Goal: Information Seeking & Learning: Learn about a topic

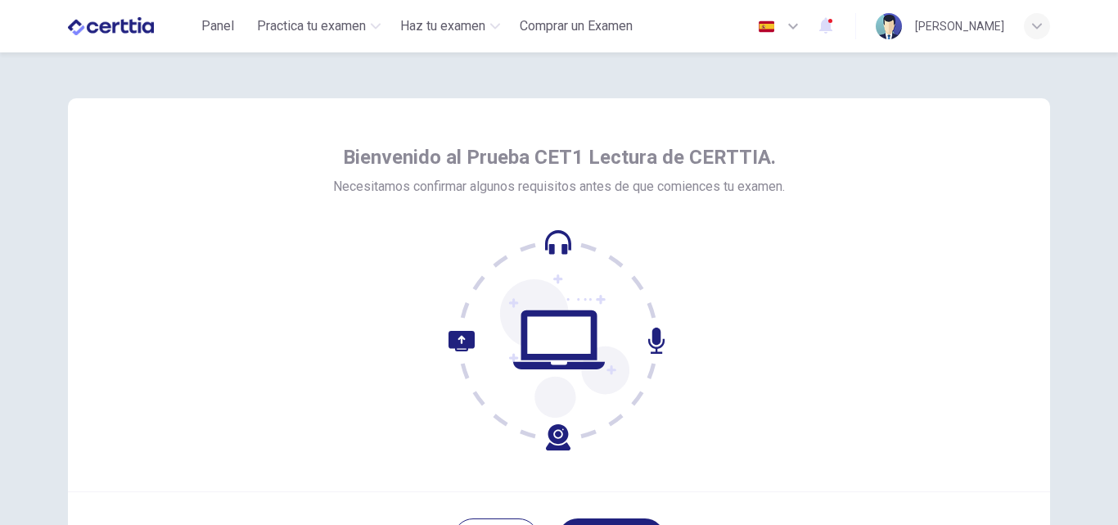
scroll to position [143, 0]
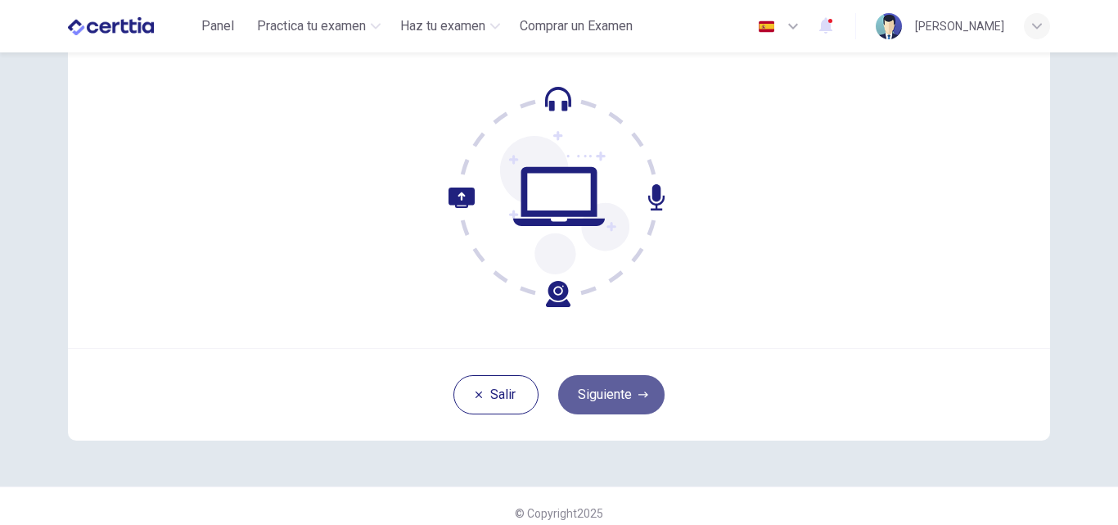
click at [616, 395] on button "Siguiente" at bounding box center [611, 394] width 106 height 39
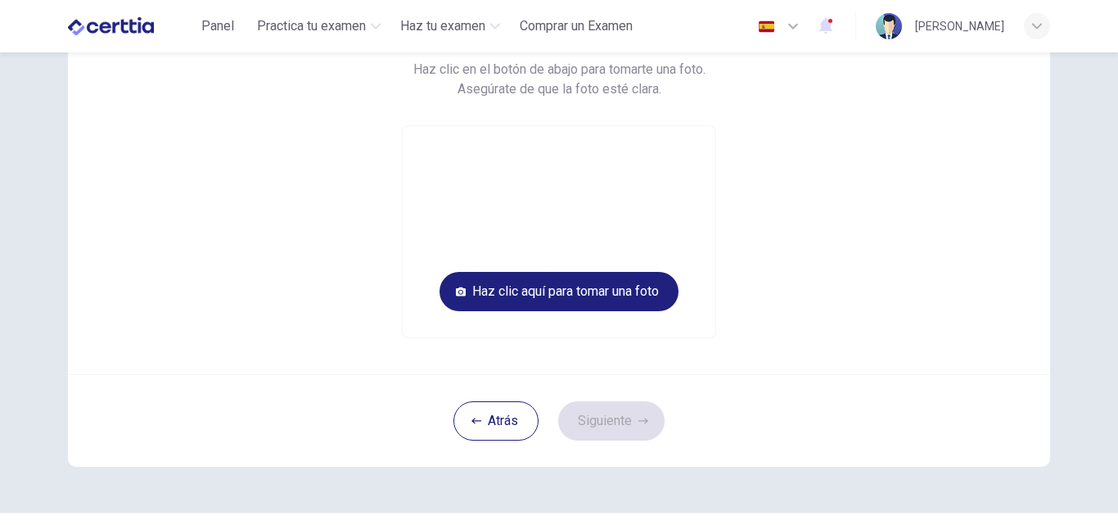
click at [632, 222] on video at bounding box center [559, 231] width 313 height 211
click at [586, 291] on button "Haz clic aquí para tomar una foto" at bounding box center [559, 291] width 239 height 39
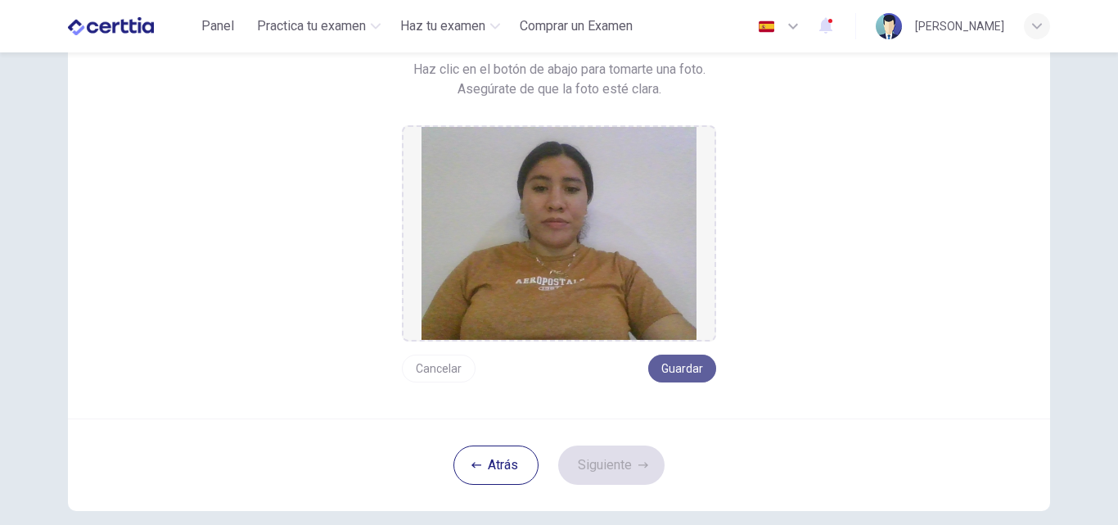
click at [696, 356] on button "Guardar" at bounding box center [682, 368] width 68 height 28
click at [638, 462] on icon "button" at bounding box center [643, 465] width 10 height 10
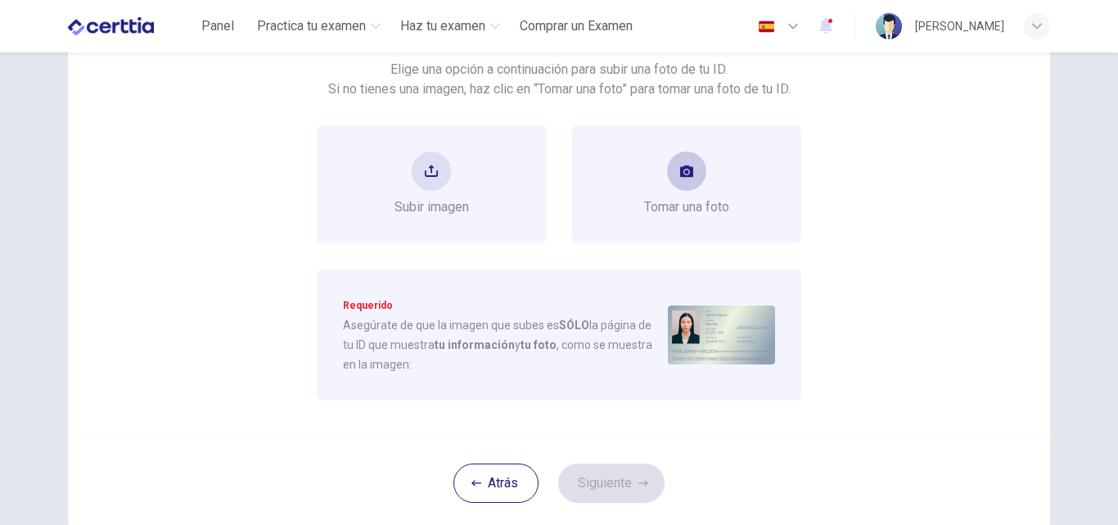
click at [674, 178] on button "take photo" at bounding box center [686, 170] width 39 height 39
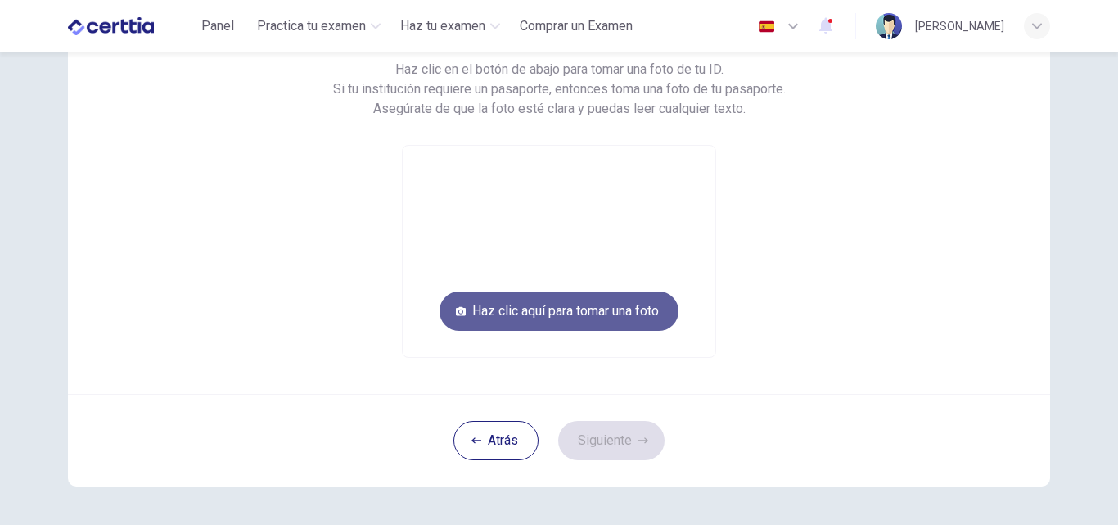
click at [501, 305] on button "Haz clic aquí para tomar una foto" at bounding box center [559, 310] width 239 height 39
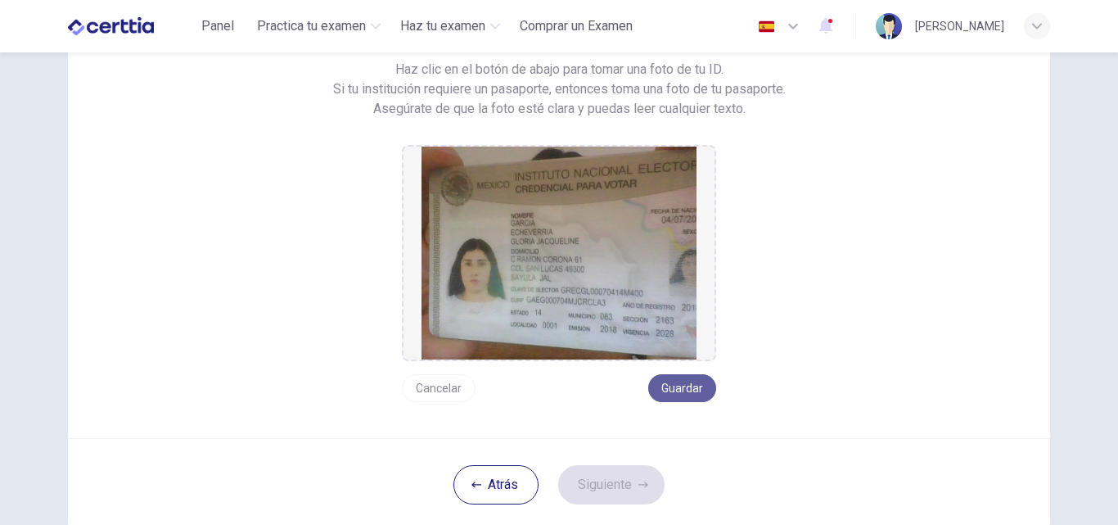
click at [673, 383] on button "Guardar" at bounding box center [682, 388] width 68 height 28
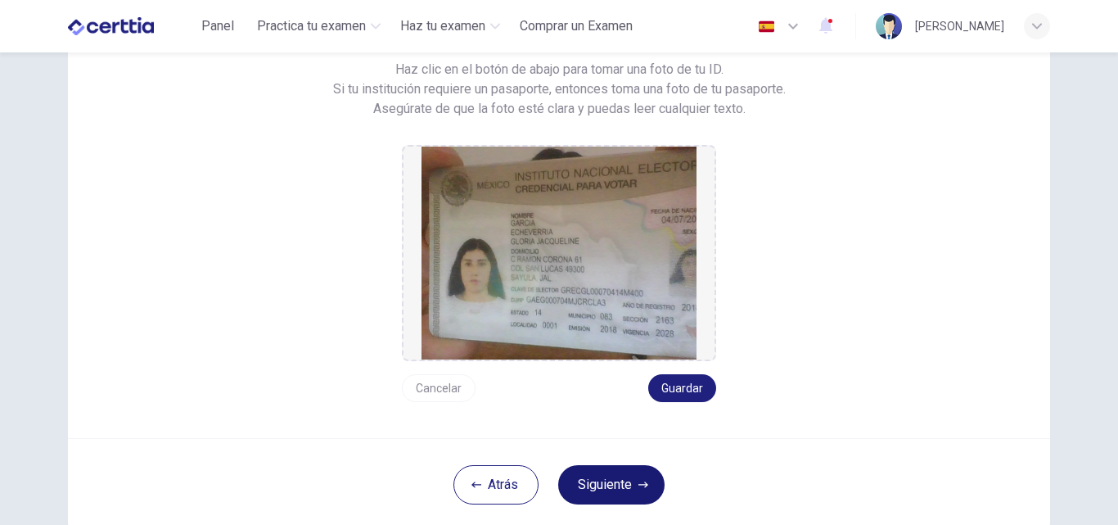
click at [630, 481] on button "Siguiente" at bounding box center [611, 484] width 106 height 39
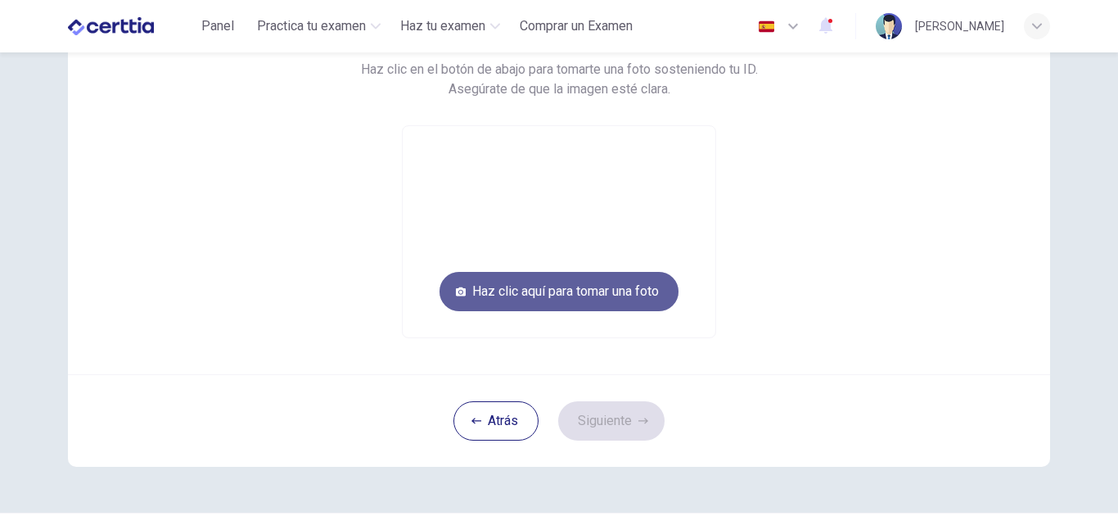
click at [635, 298] on button "Haz clic aquí para tomar una foto" at bounding box center [559, 291] width 239 height 39
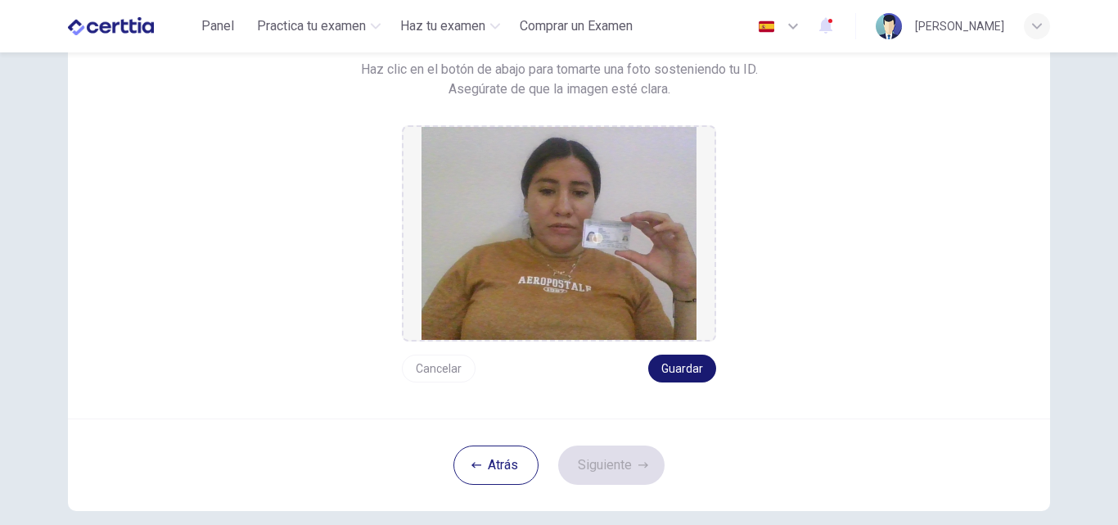
click at [689, 360] on button "Guardar" at bounding box center [682, 368] width 68 height 28
click at [634, 450] on button "Siguiente" at bounding box center [611, 464] width 106 height 39
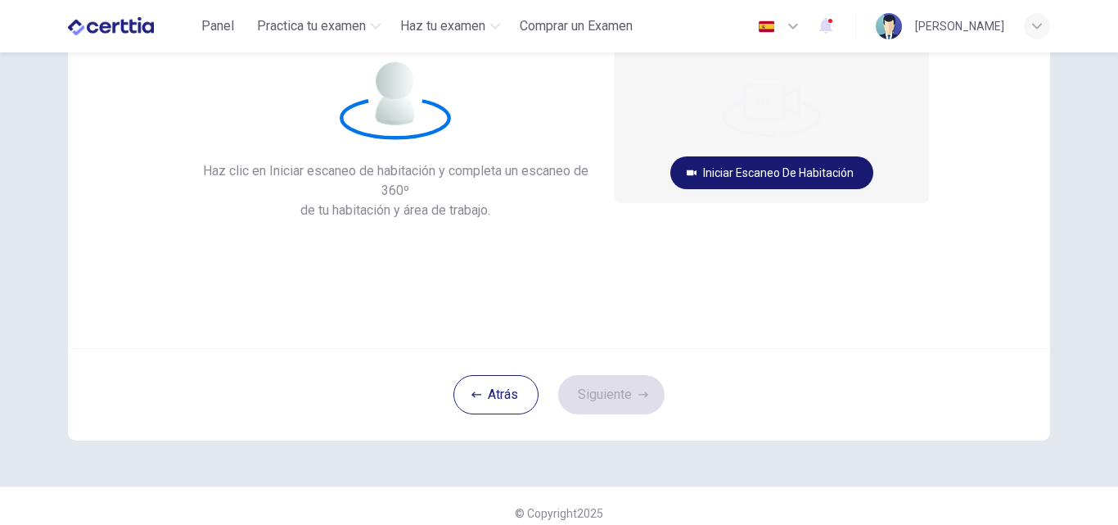
click at [781, 168] on button "Iniciar escaneo de habitación" at bounding box center [771, 172] width 203 height 33
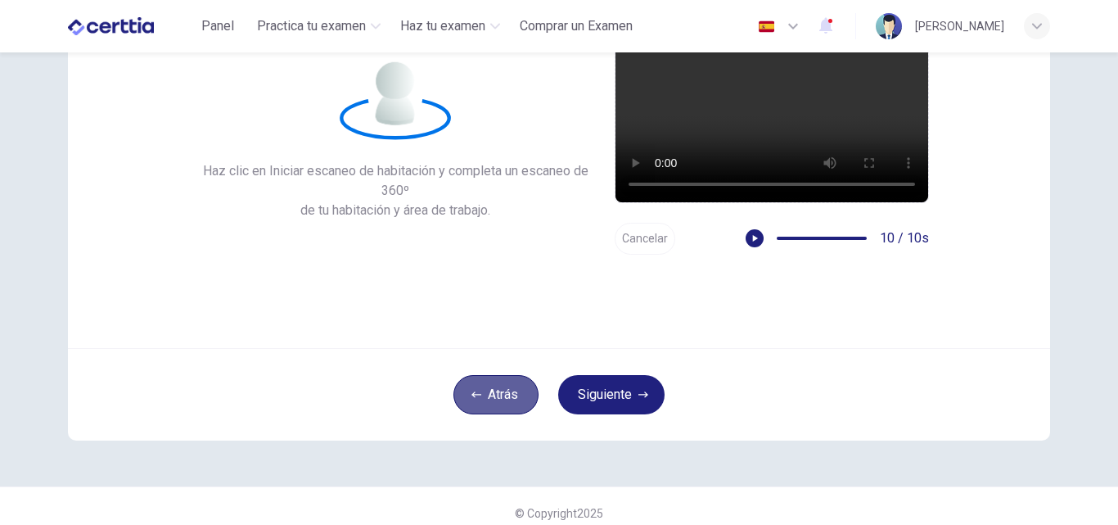
click at [476, 390] on icon "button" at bounding box center [476, 395] width 10 height 10
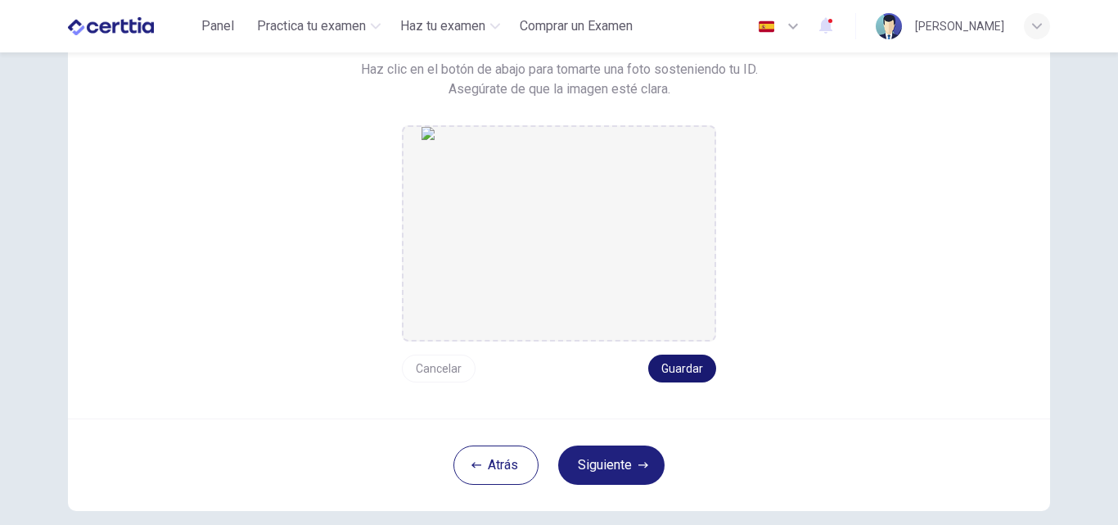
click at [678, 355] on button "Guardar" at bounding box center [682, 368] width 68 height 28
click at [634, 457] on button "Siguiente" at bounding box center [611, 464] width 106 height 39
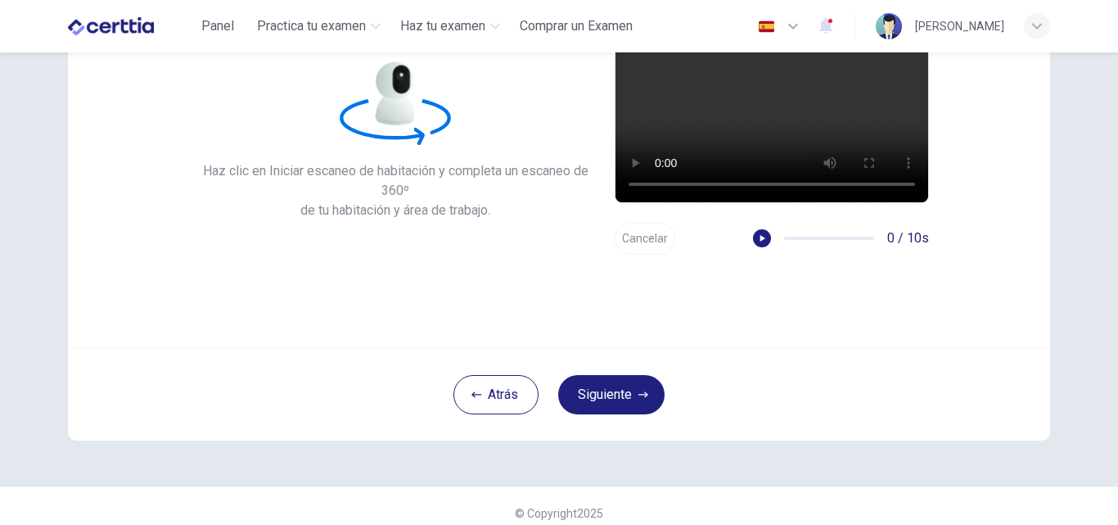
click at [647, 237] on button "Cancelar" at bounding box center [645, 239] width 61 height 32
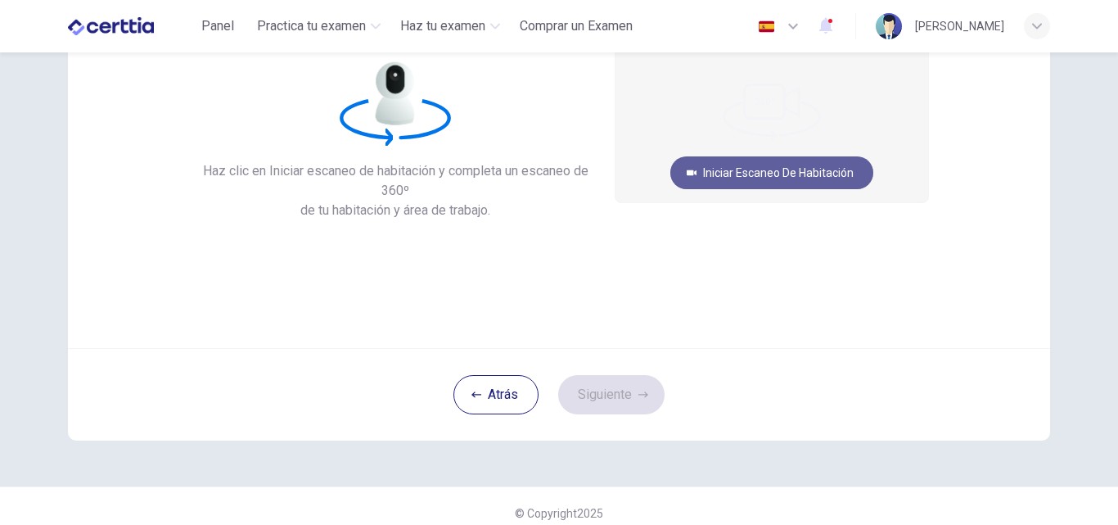
click at [809, 174] on button "Iniciar escaneo de habitación" at bounding box center [771, 172] width 203 height 33
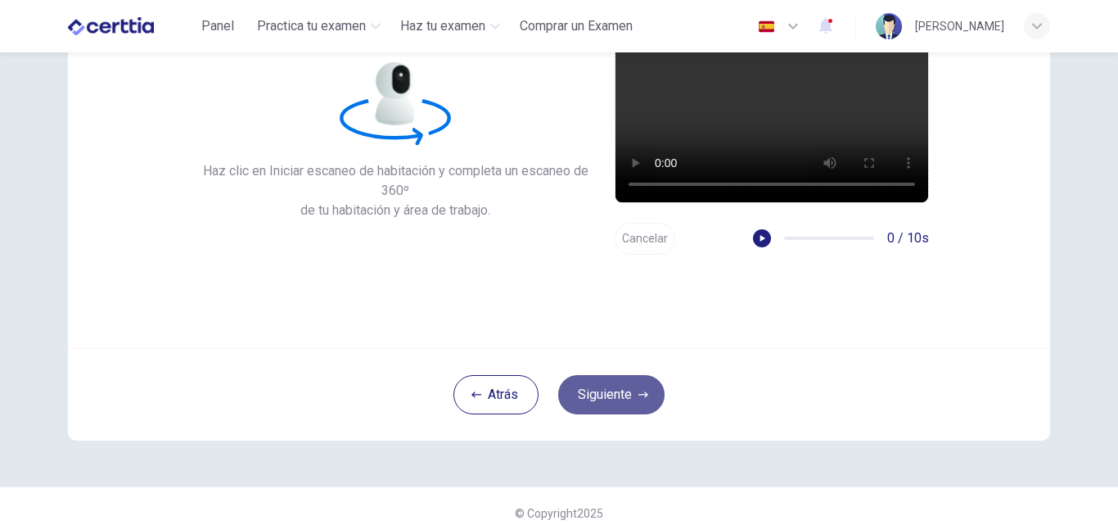
click at [584, 396] on button "Siguiente" at bounding box center [611, 394] width 106 height 39
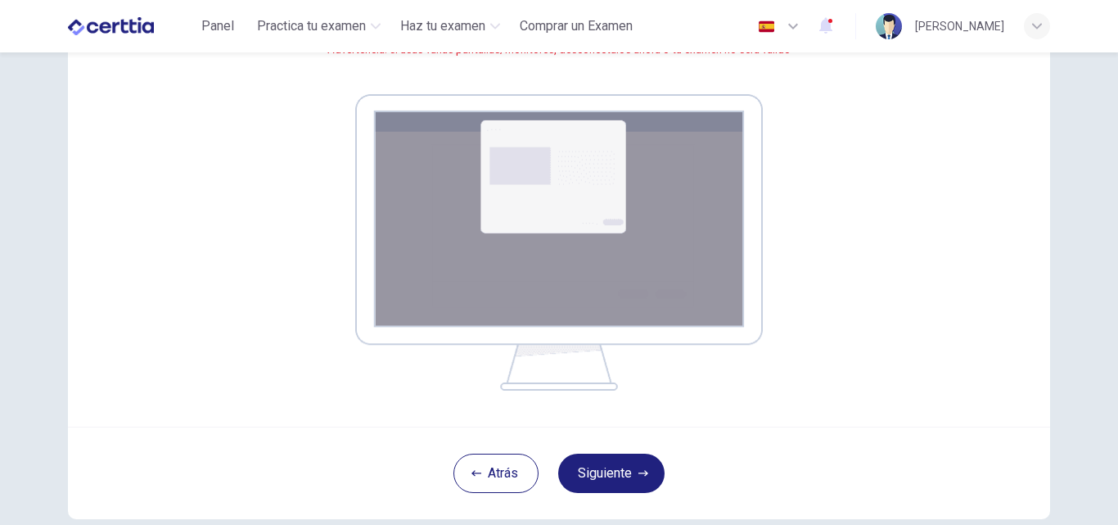
scroll to position [235, 0]
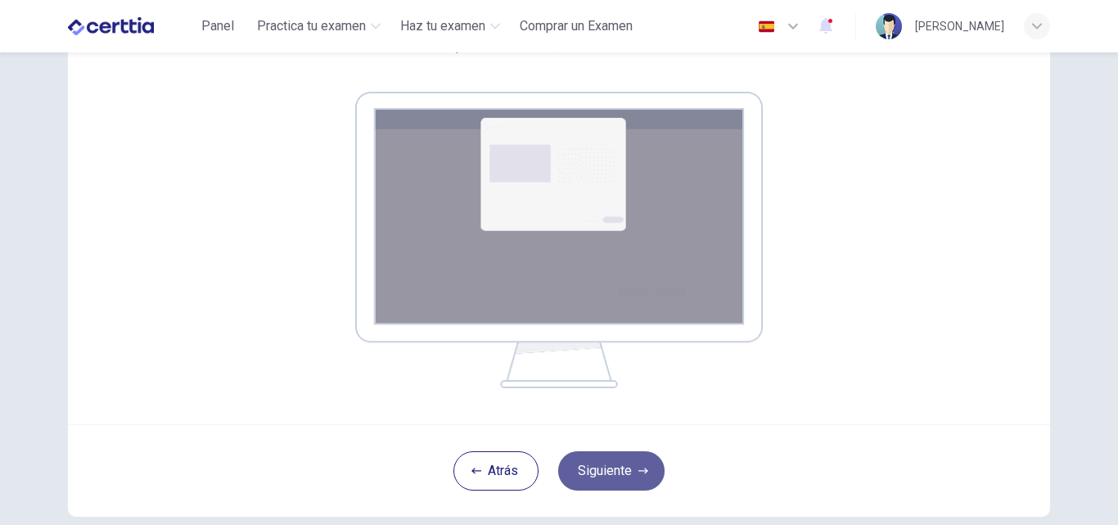
click at [621, 472] on button "Siguiente" at bounding box center [611, 470] width 106 height 39
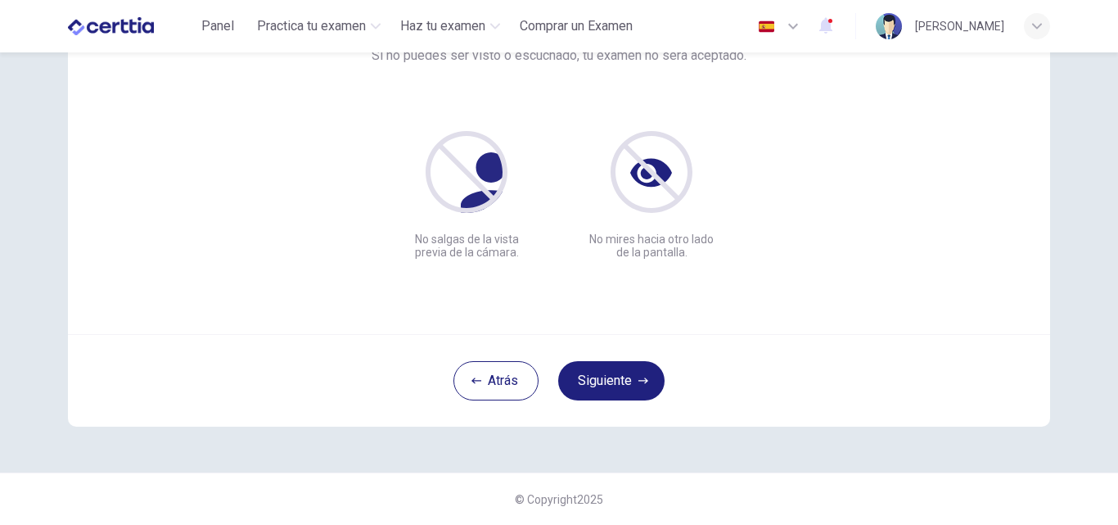
scroll to position [157, 0]
click at [638, 373] on button "Siguiente" at bounding box center [611, 380] width 106 height 39
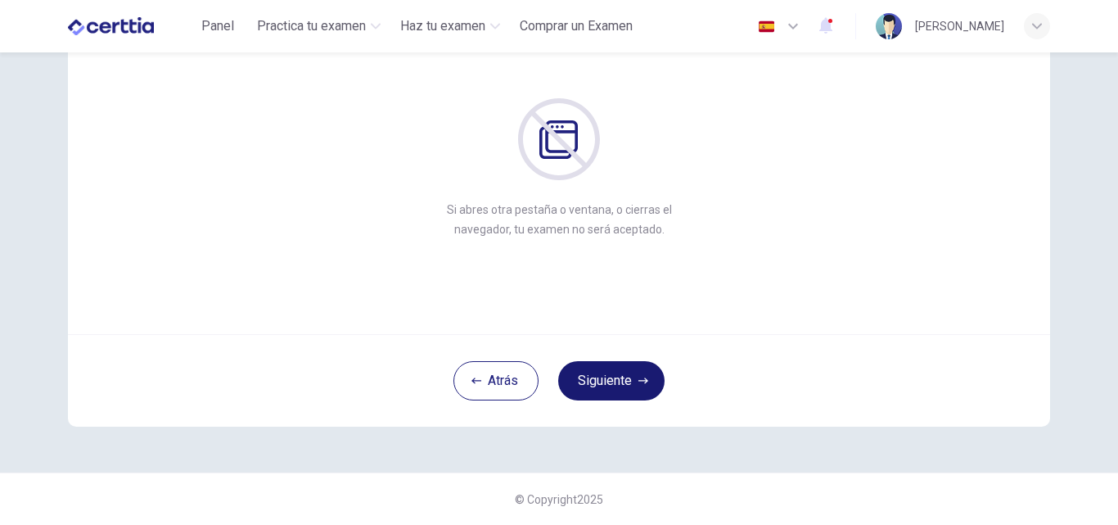
click at [634, 386] on button "Siguiente" at bounding box center [611, 380] width 106 height 39
click at [645, 379] on button "Siguiente" at bounding box center [611, 380] width 106 height 39
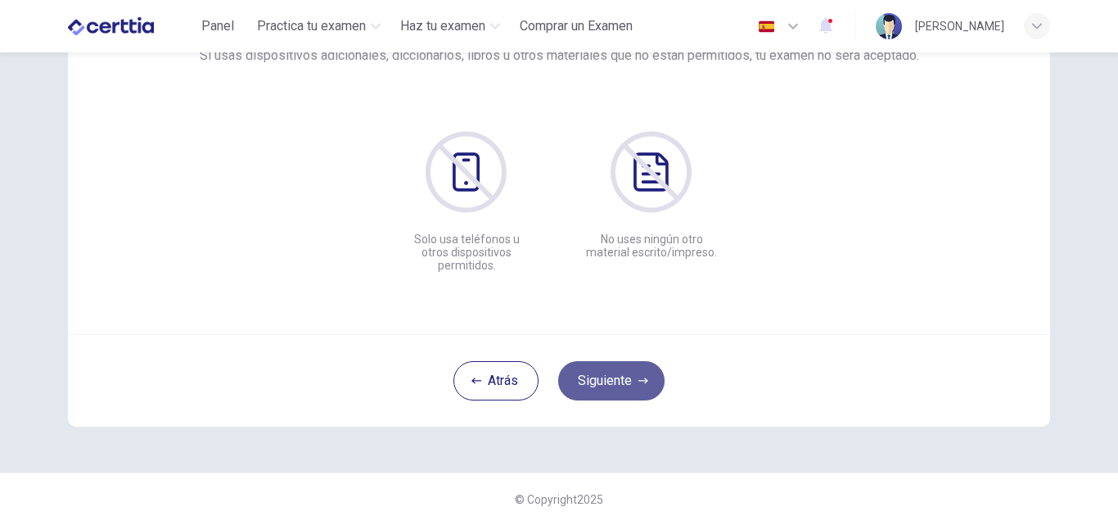
click at [644, 379] on icon "button" at bounding box center [643, 381] width 10 height 10
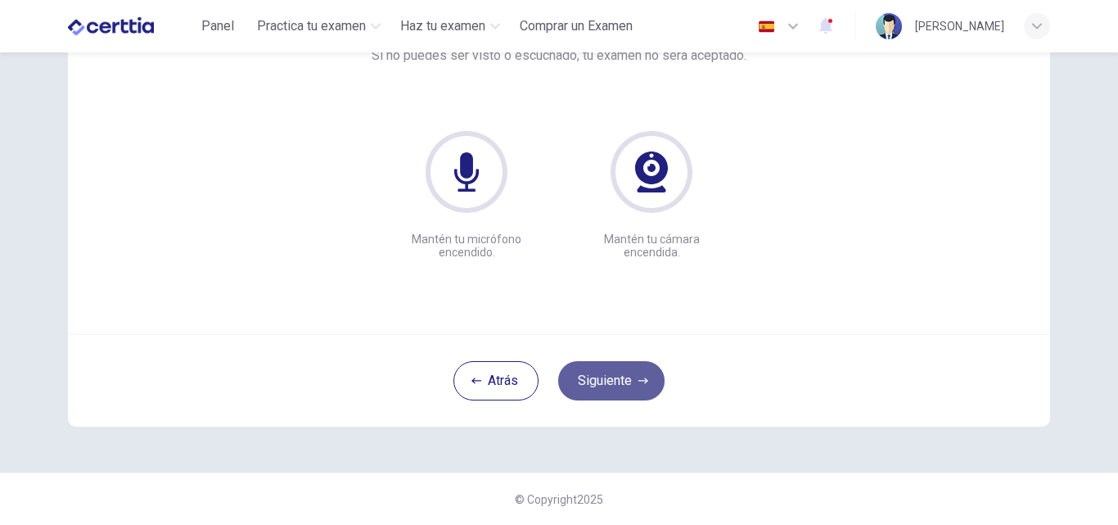
click at [638, 381] on icon "button" at bounding box center [643, 381] width 10 height 10
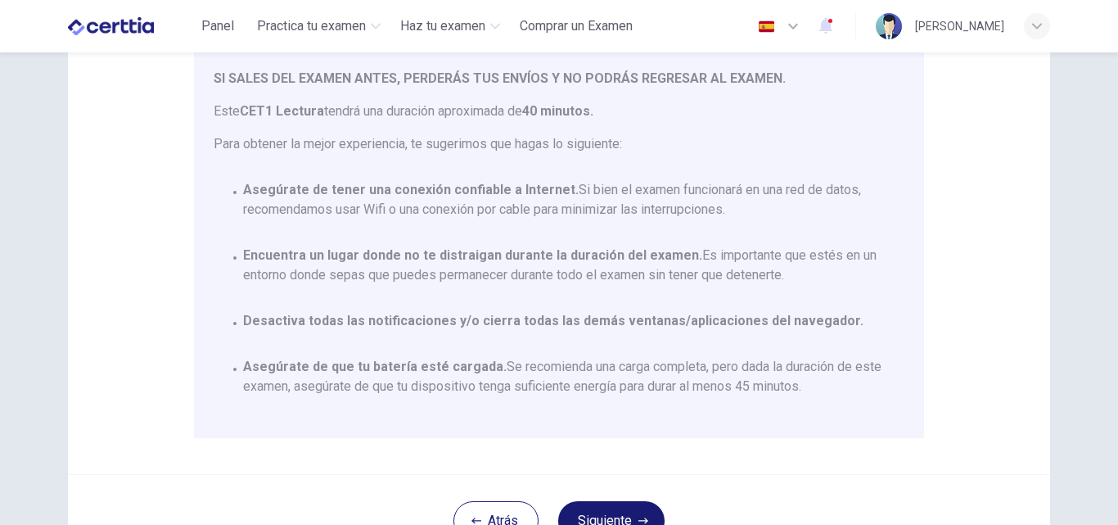
scroll to position [250, 0]
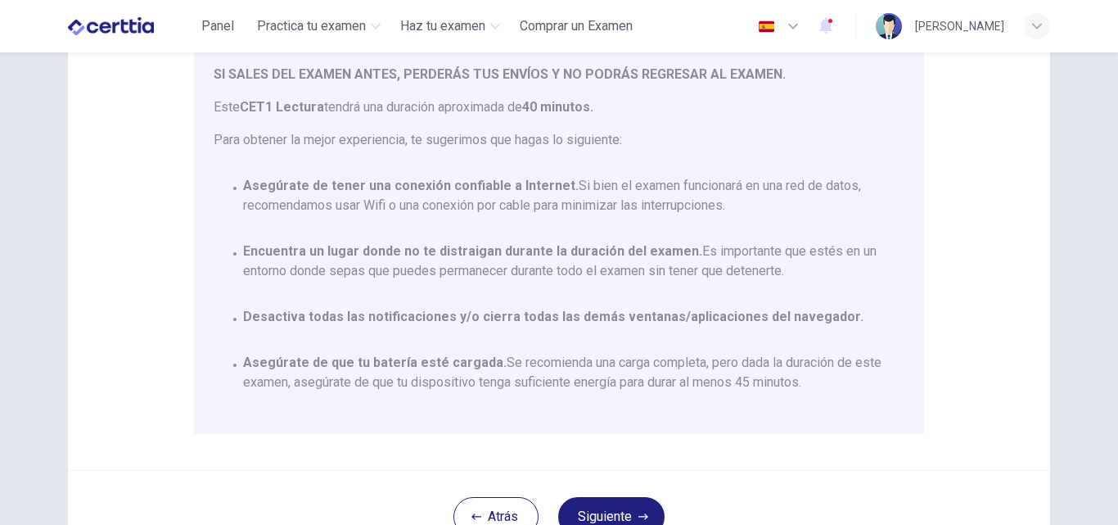
click at [101, 381] on div "Aviso General: Estás a punto de comenzar un CET1 Lectura . Por favor, [PERSON_N…" at bounding box center [559, 159] width 982 height 621
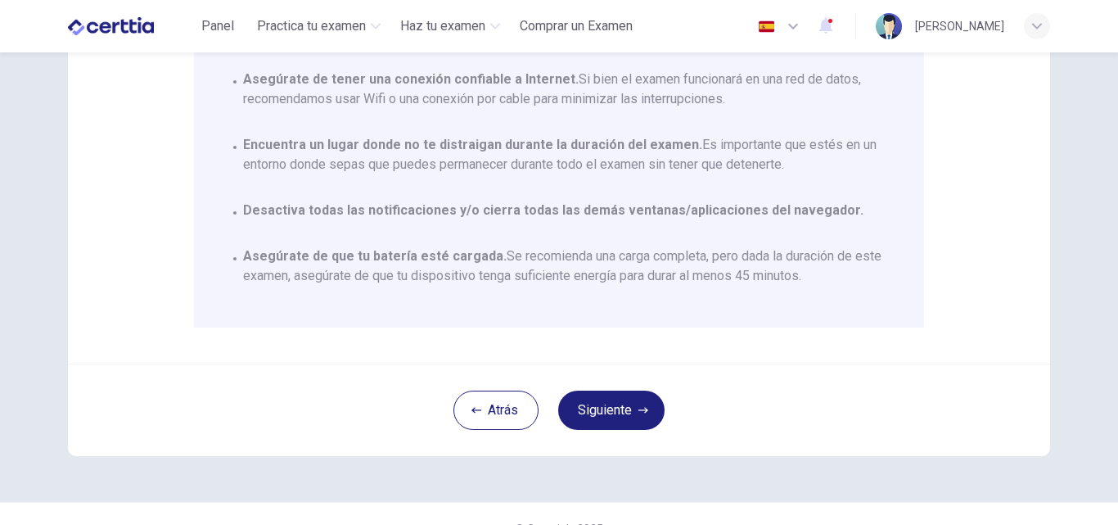
scroll to position [386, 0]
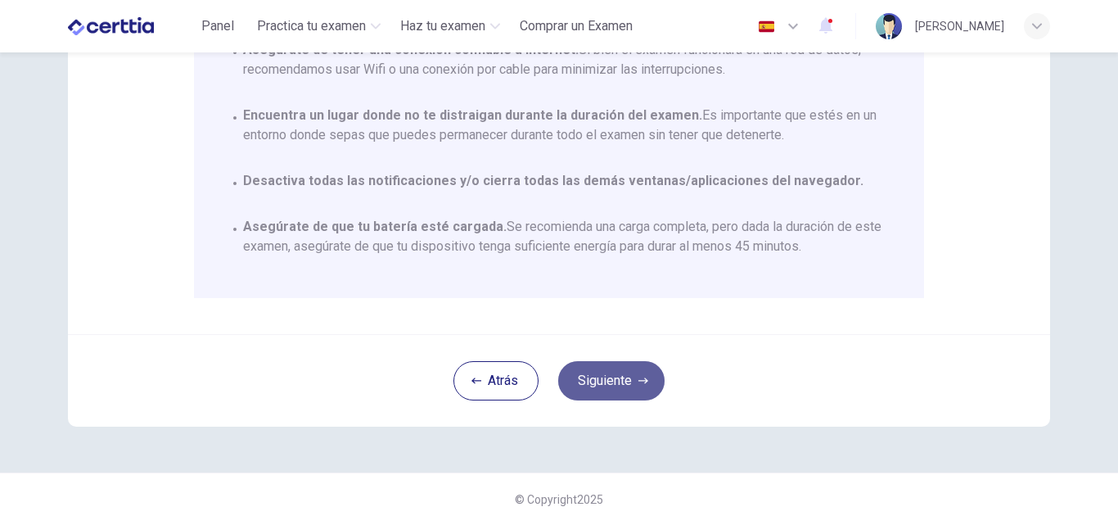
click at [635, 397] on button "Siguiente" at bounding box center [611, 380] width 106 height 39
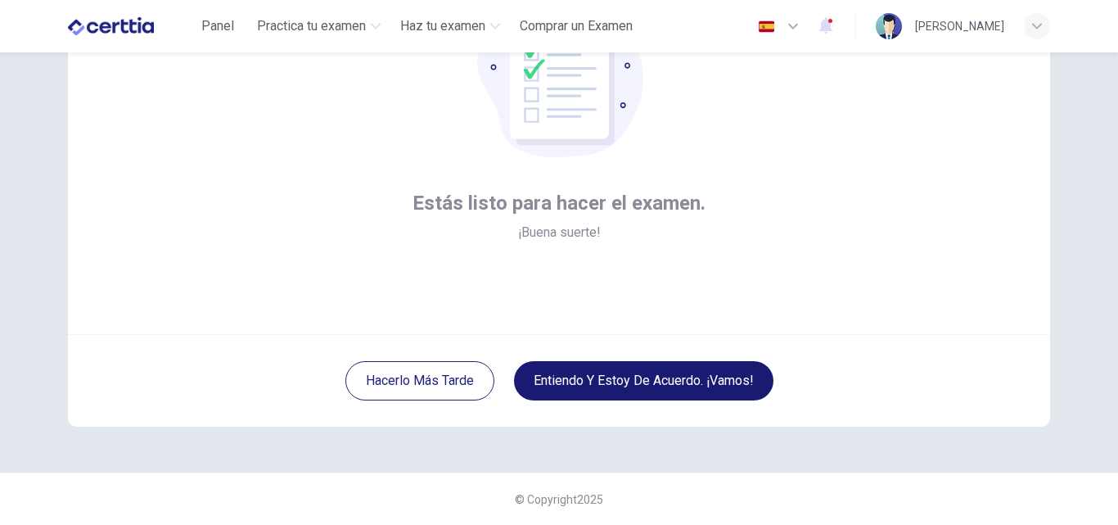
click at [753, 377] on button "Entiendo y estoy de acuerdo. ¡Vamos!" at bounding box center [643, 380] width 259 height 39
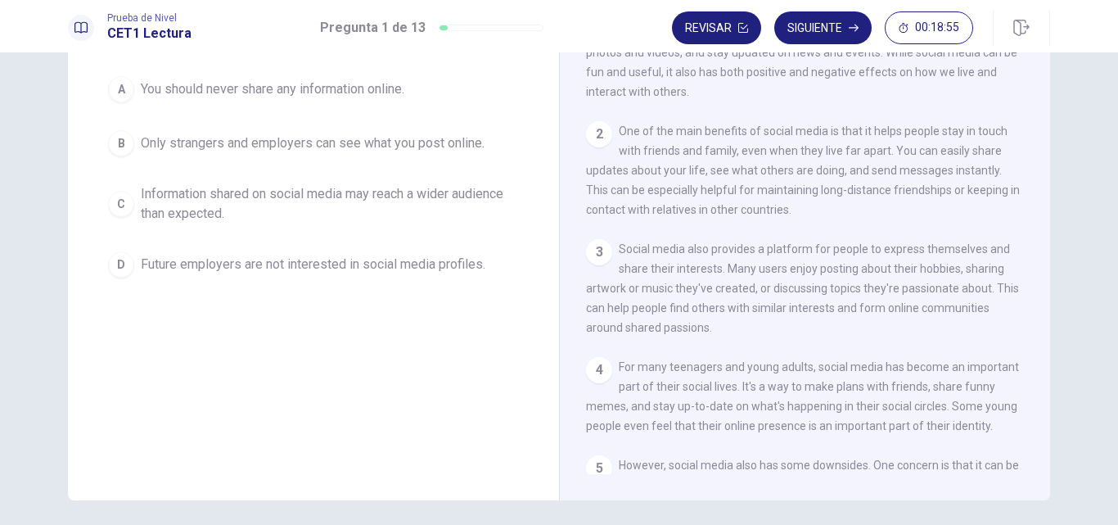
scroll to position [153, 0]
click at [107, 350] on div "Question 1 Which of the sentences below best expresses the essential informatio…" at bounding box center [313, 216] width 491 height 569
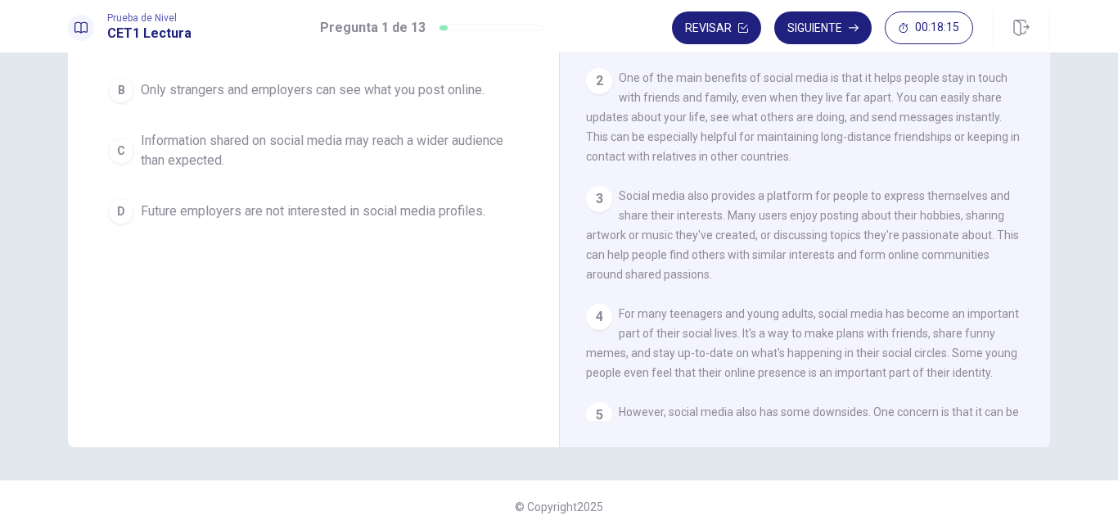
scroll to position [214, 0]
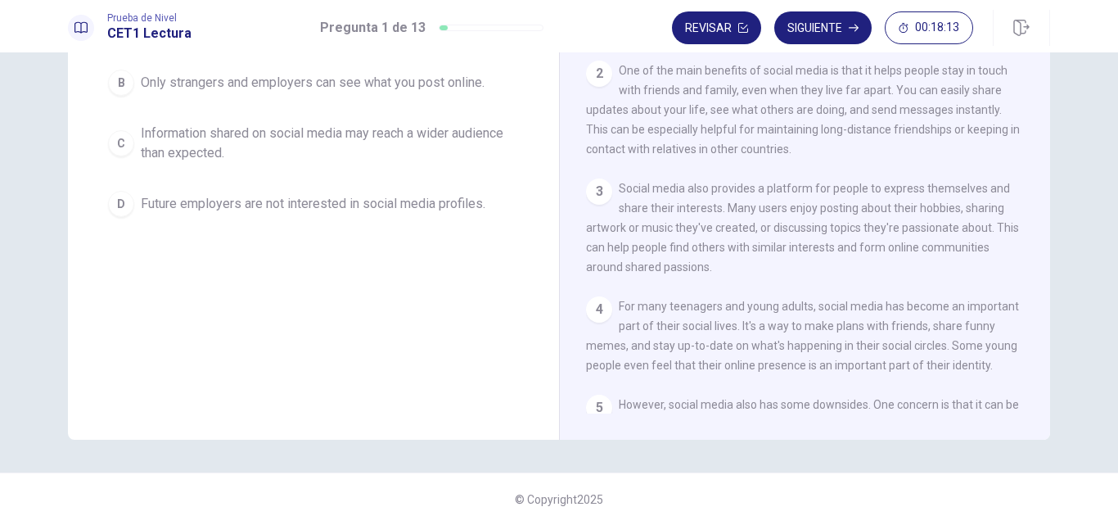
click at [1044, 409] on div "The Impact of Social Media on Our Lives 1 Social media has become a big part of…" at bounding box center [804, 155] width 491 height 569
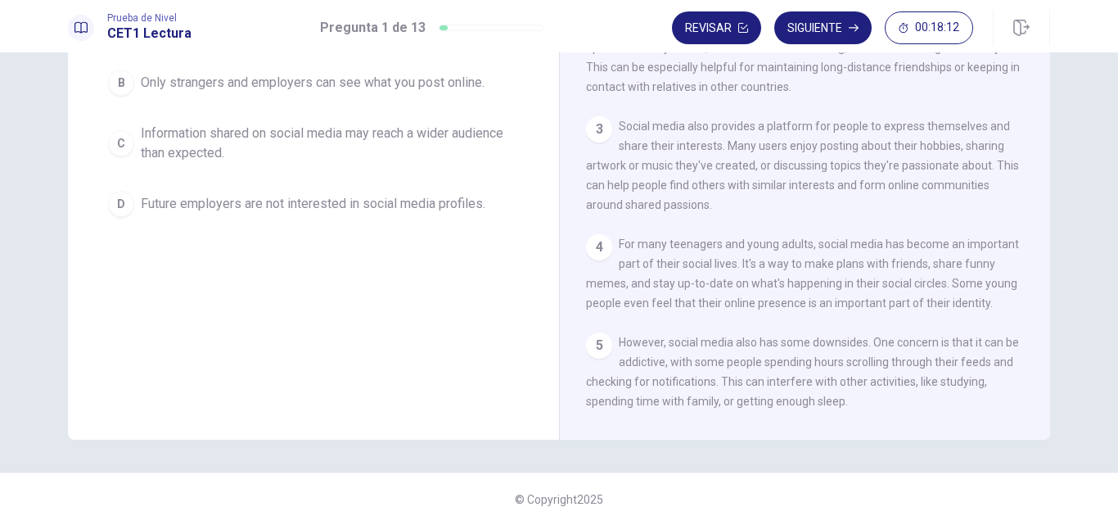
click at [1046, 416] on div "Question 1 Which of the sentences below best expresses the essential informatio…" at bounding box center [559, 155] width 1035 height 569
click at [1044, 413] on div "The Impact of Social Media on Our Lives 1 Social media has become a big part of…" at bounding box center [804, 155] width 491 height 569
click at [1043, 416] on div "The Impact of Social Media on Our Lives 1 Social media has become a big part of…" at bounding box center [804, 155] width 491 height 569
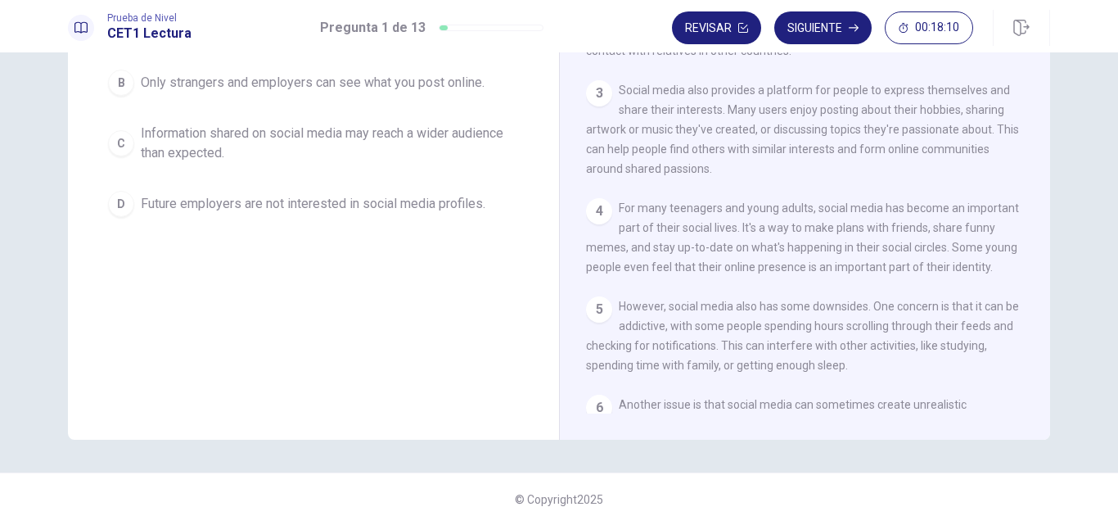
click at [1040, 413] on div "The Impact of Social Media on Our Lives 1 Social media has become a big part of…" at bounding box center [804, 155] width 491 height 569
click at [1039, 413] on div "The Impact of Social Media on Our Lives 1 Social media has become a big part of…" at bounding box center [804, 155] width 491 height 569
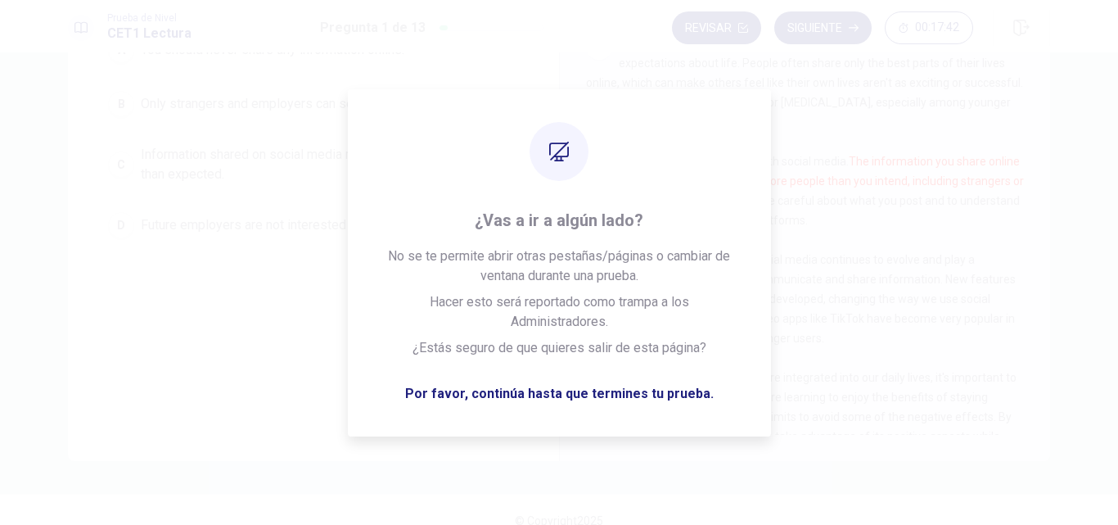
scroll to position [207, 0]
click at [679, 406] on div "9 As social media becomes more integrated into our daily lives, it's important …" at bounding box center [805, 403] width 439 height 98
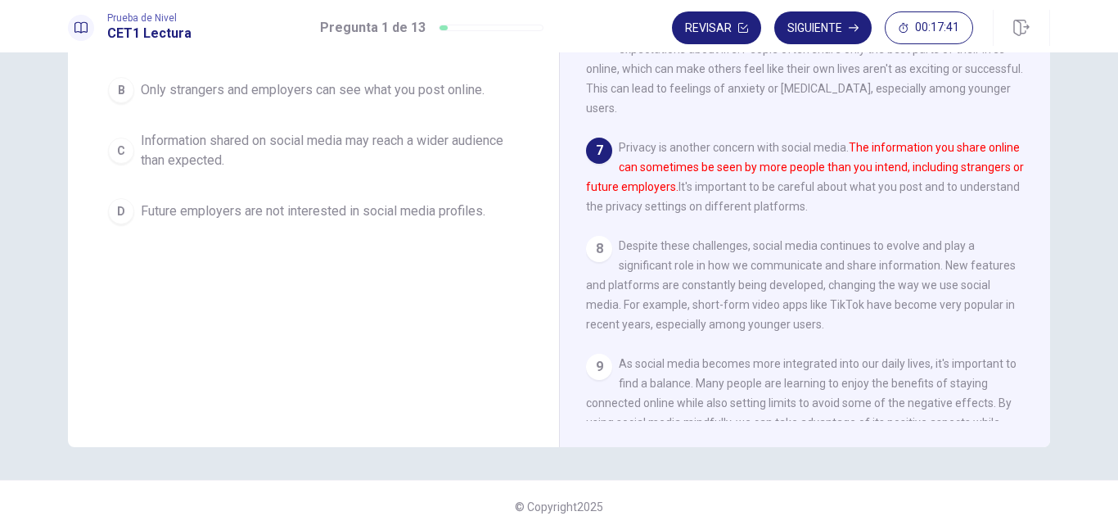
click at [674, 392] on span "As social media becomes more integrated into our daily lives, it's important to…" at bounding box center [801, 403] width 431 height 92
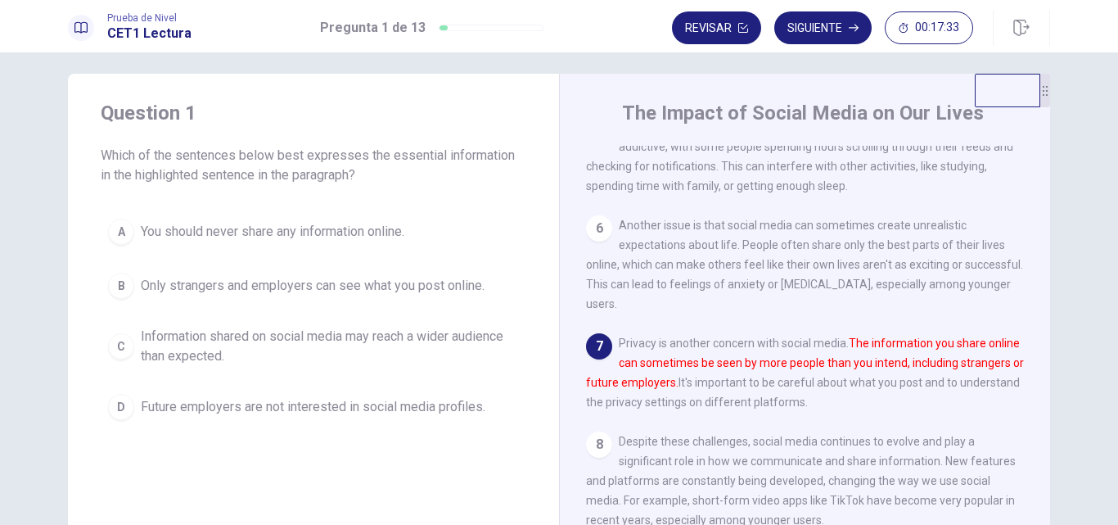
scroll to position [0, 0]
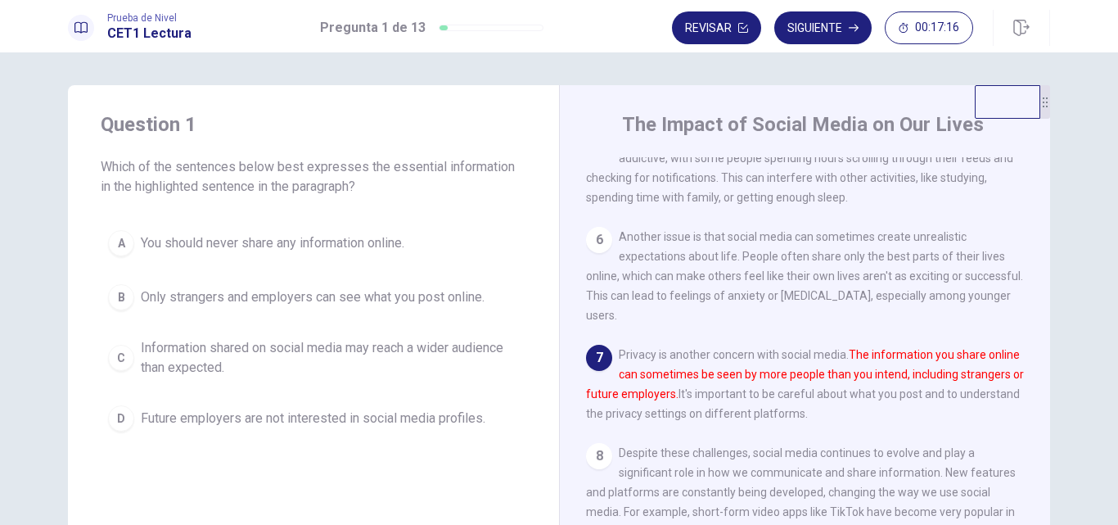
click at [50, 366] on div "Question 1 Which of the sentences below best expresses the essential informatio…" at bounding box center [559, 369] width 1035 height 569
click at [124, 353] on div "C" at bounding box center [121, 358] width 26 height 26
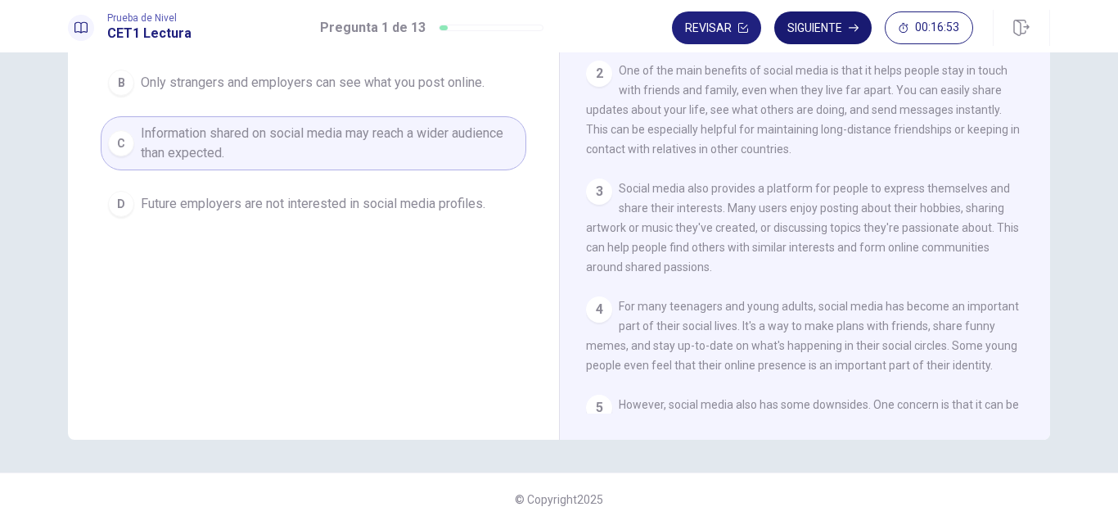
click at [822, 30] on button "Siguiente" at bounding box center [822, 27] width 97 height 33
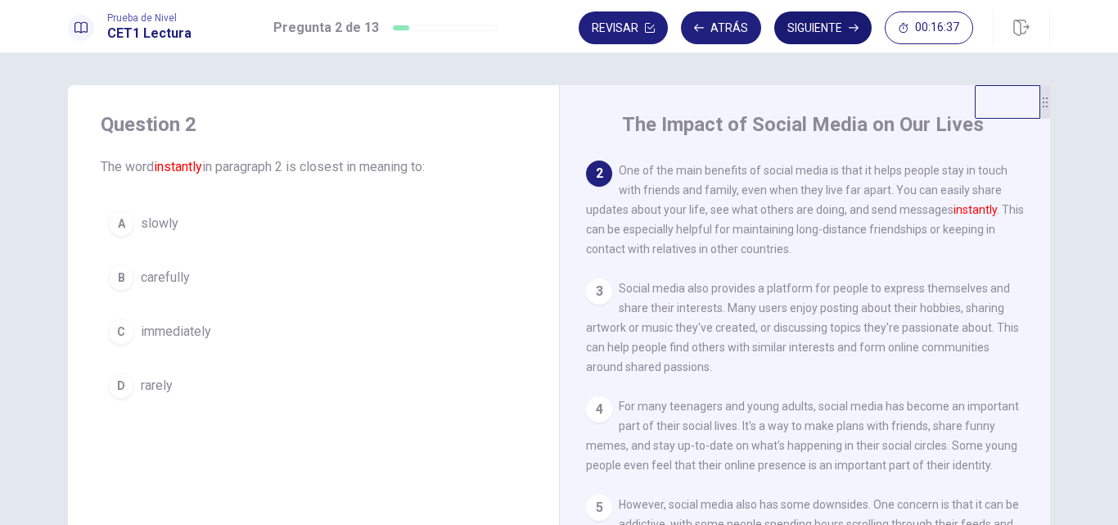
scroll to position [110, 0]
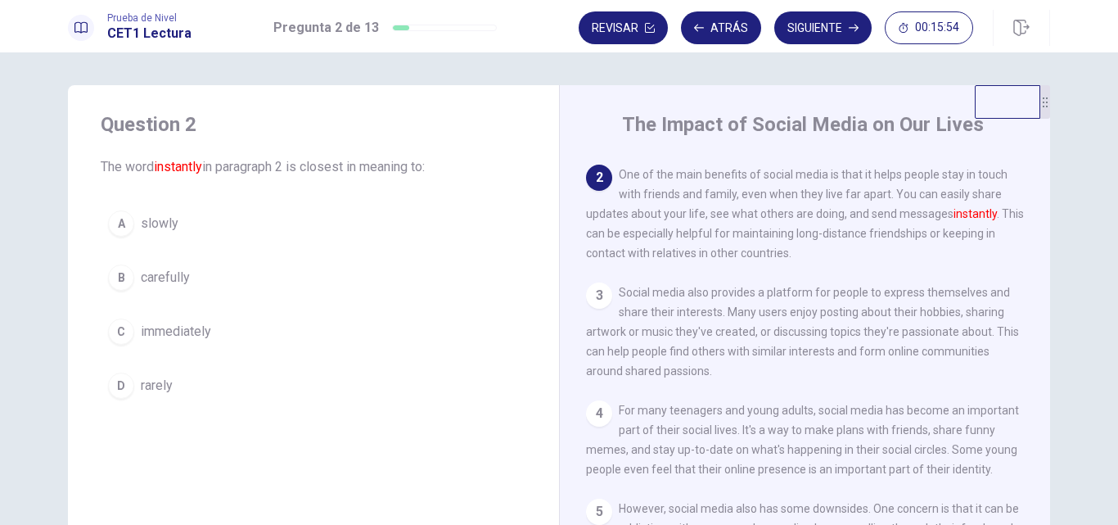
click at [131, 332] on button "C immediately" at bounding box center [314, 331] width 426 height 41
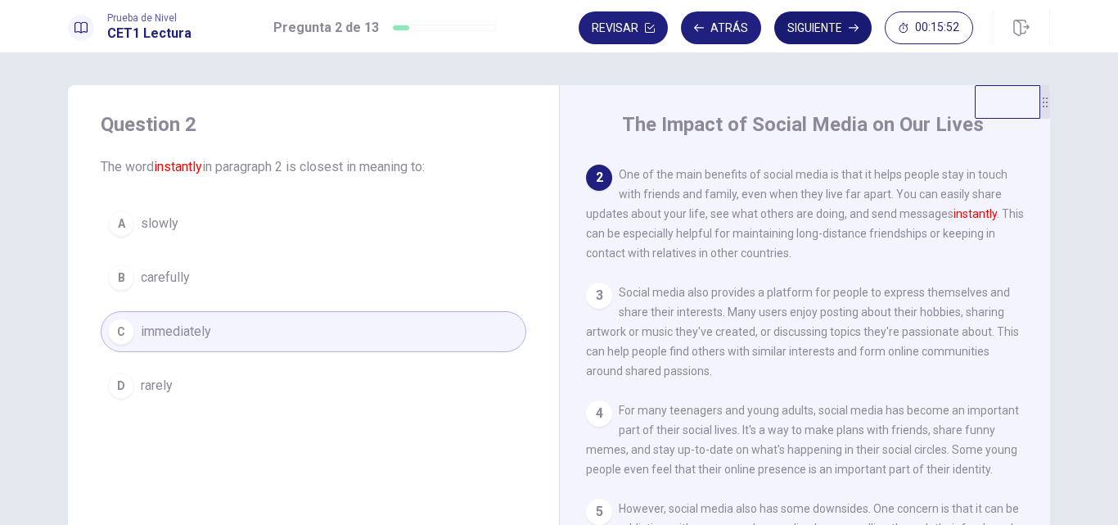
click at [833, 42] on button "Siguiente" at bounding box center [822, 27] width 97 height 33
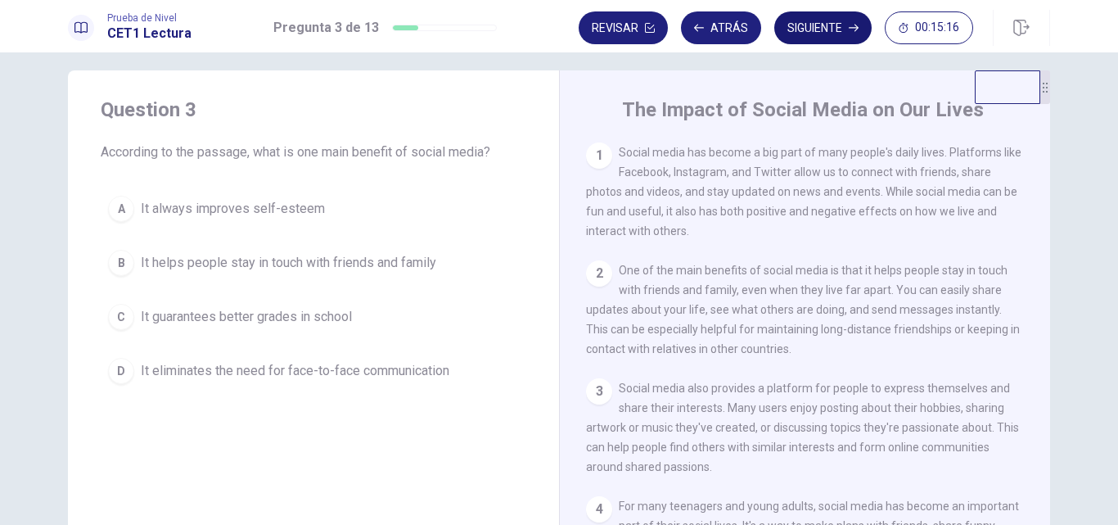
scroll to position [0, 0]
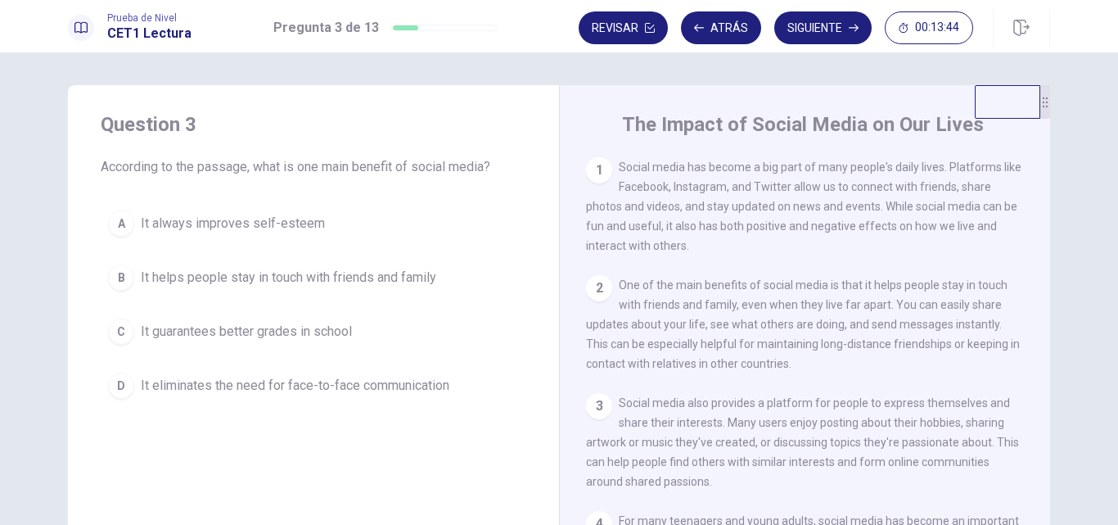
click at [135, 278] on button "B It helps people stay in touch with friends and family" at bounding box center [314, 277] width 426 height 41
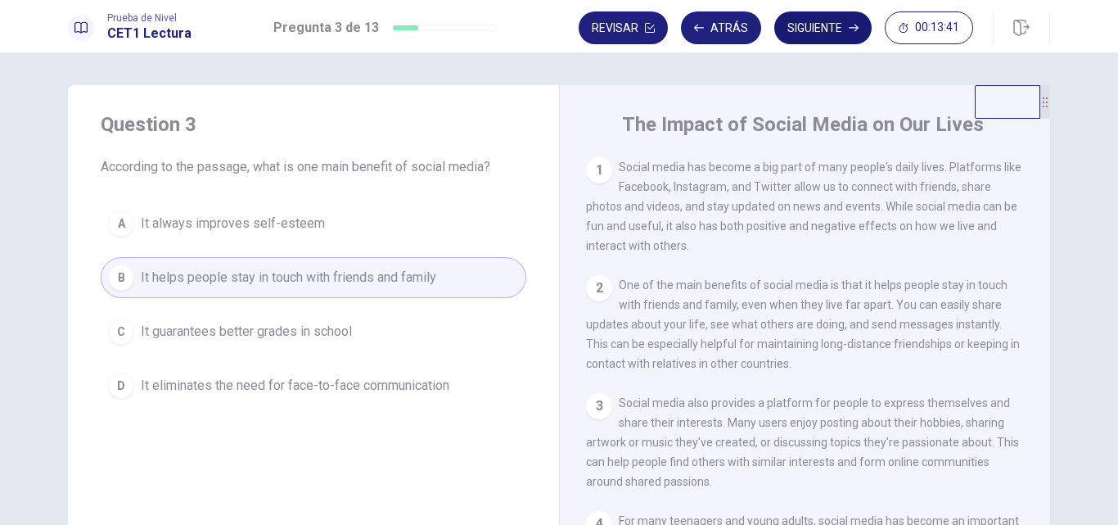
click at [846, 27] on button "Siguiente" at bounding box center [822, 27] width 97 height 33
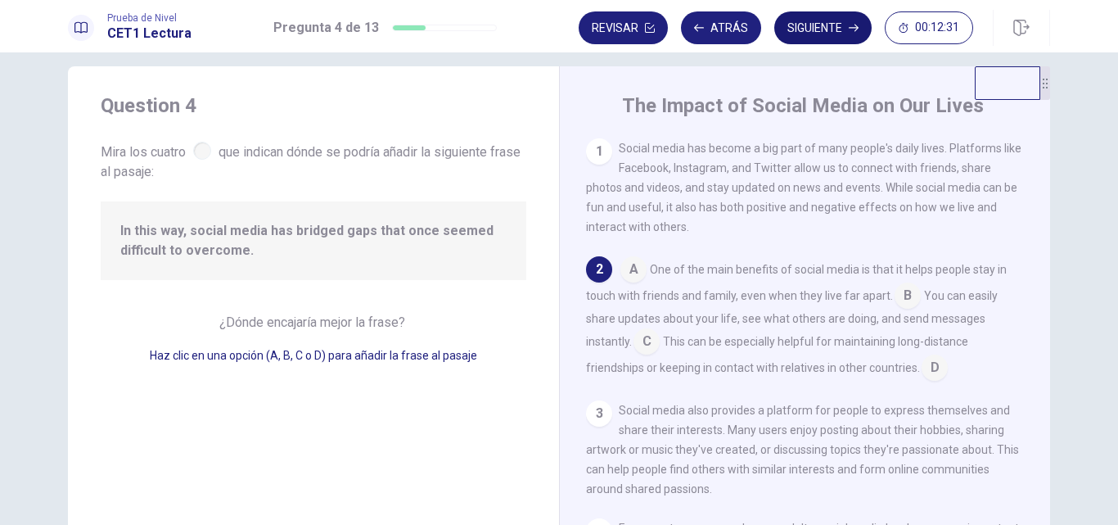
scroll to position [15, 0]
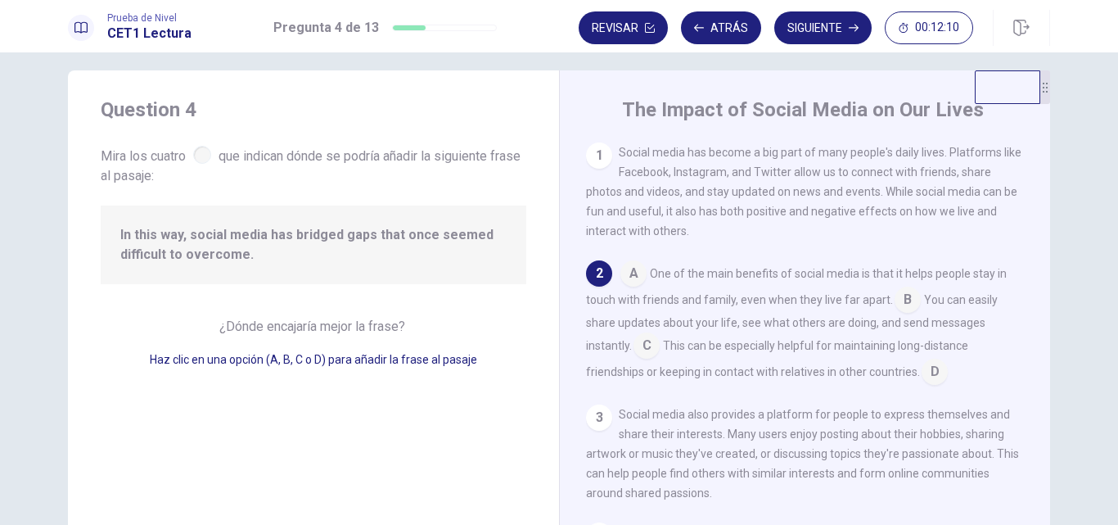
click at [864, 396] on div "1 Social media has become a big part of many people's daily lives. Platforms li…" at bounding box center [816, 377] width 460 height 471
click at [936, 378] on input at bounding box center [935, 373] width 26 height 26
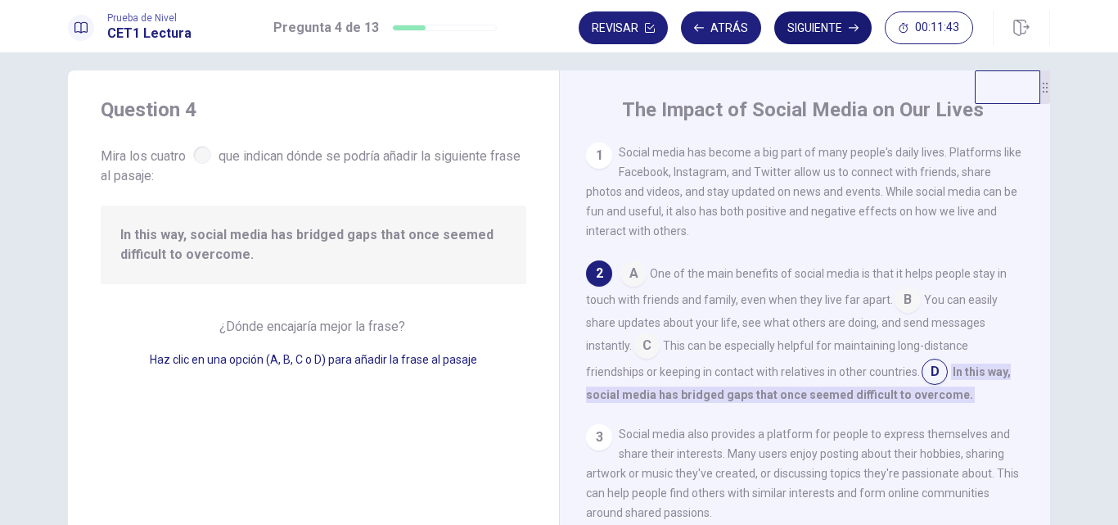
click at [820, 38] on button "Siguiente" at bounding box center [822, 27] width 97 height 33
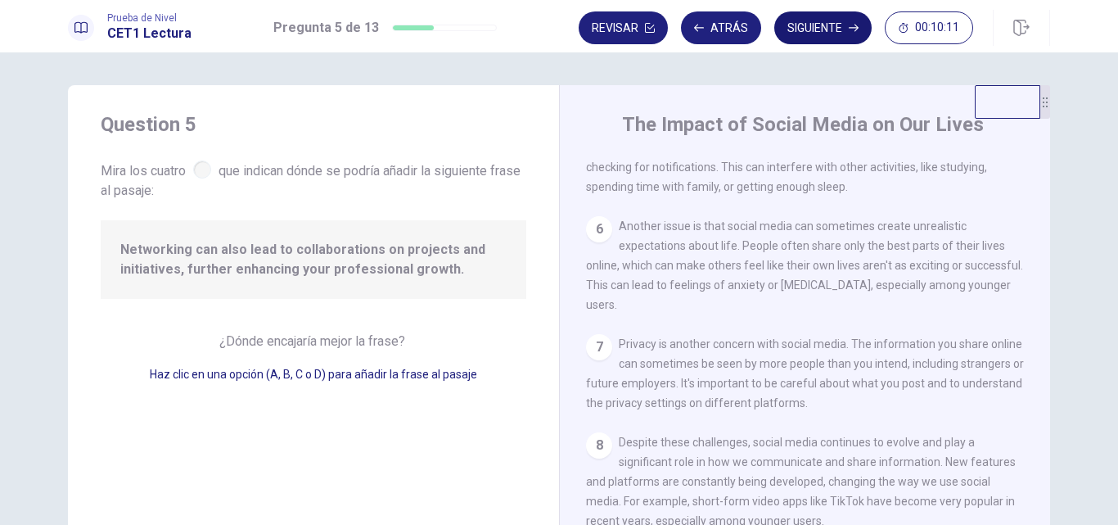
scroll to position [540, 0]
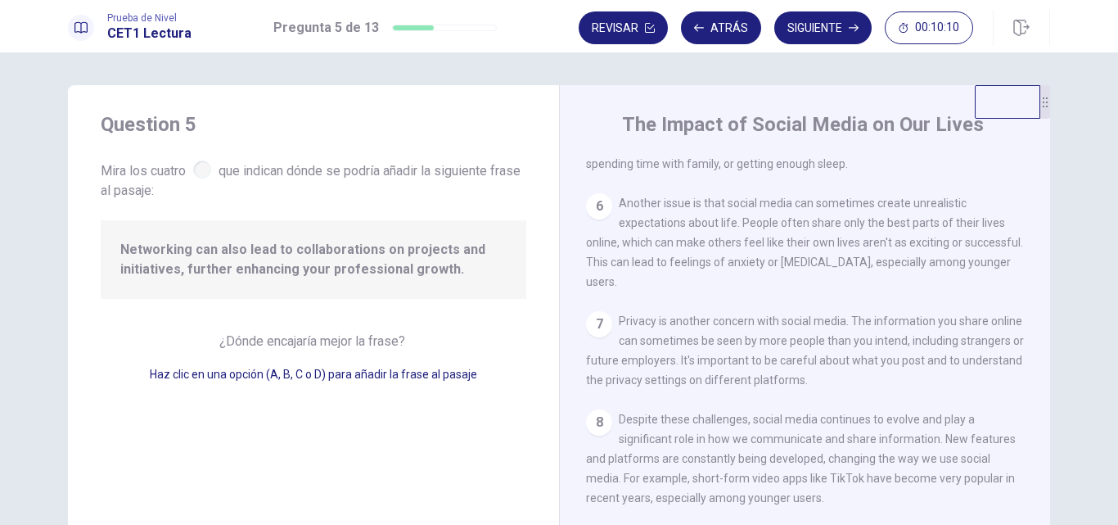
click at [969, 275] on span "Another issue is that social media can sometimes create unrealistic expectation…" at bounding box center [804, 242] width 437 height 92
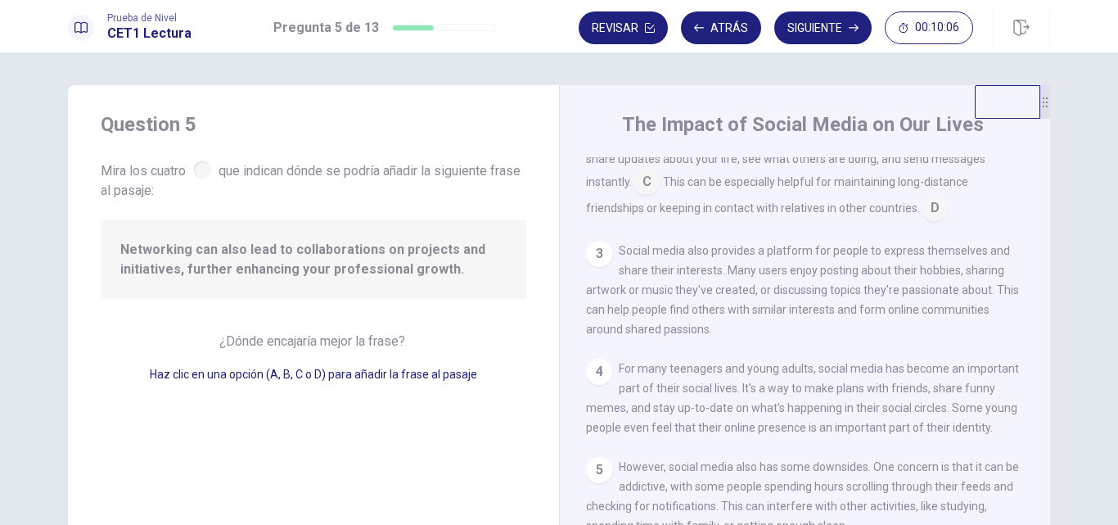
scroll to position [0, 0]
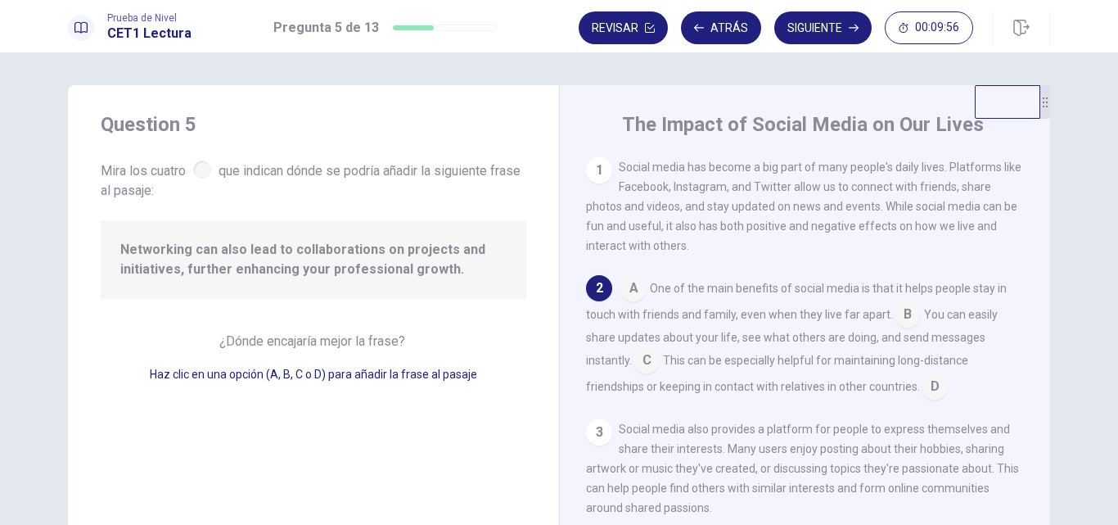
click at [908, 318] on input at bounding box center [908, 316] width 26 height 26
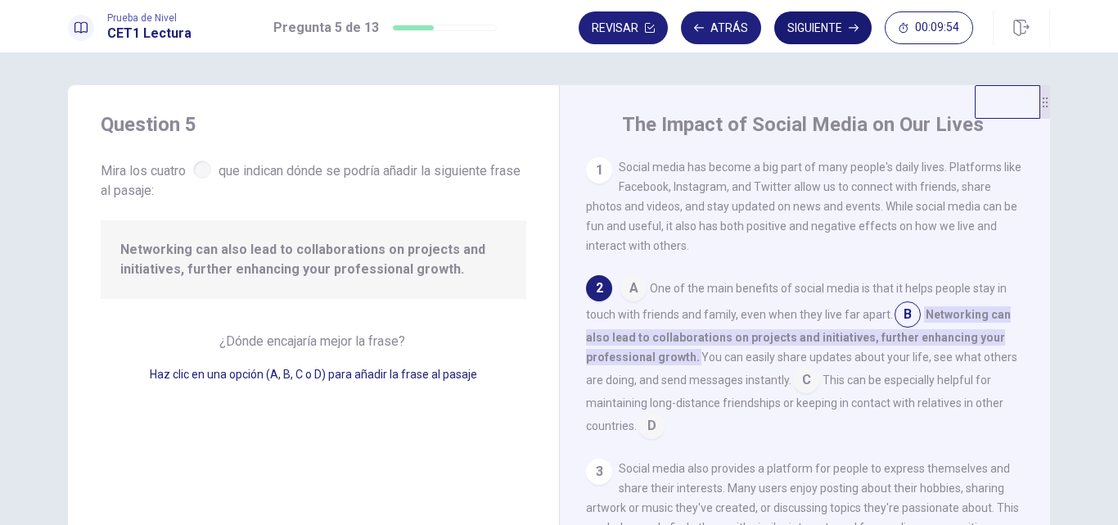
click at [844, 26] on button "Siguiente" at bounding box center [822, 27] width 97 height 33
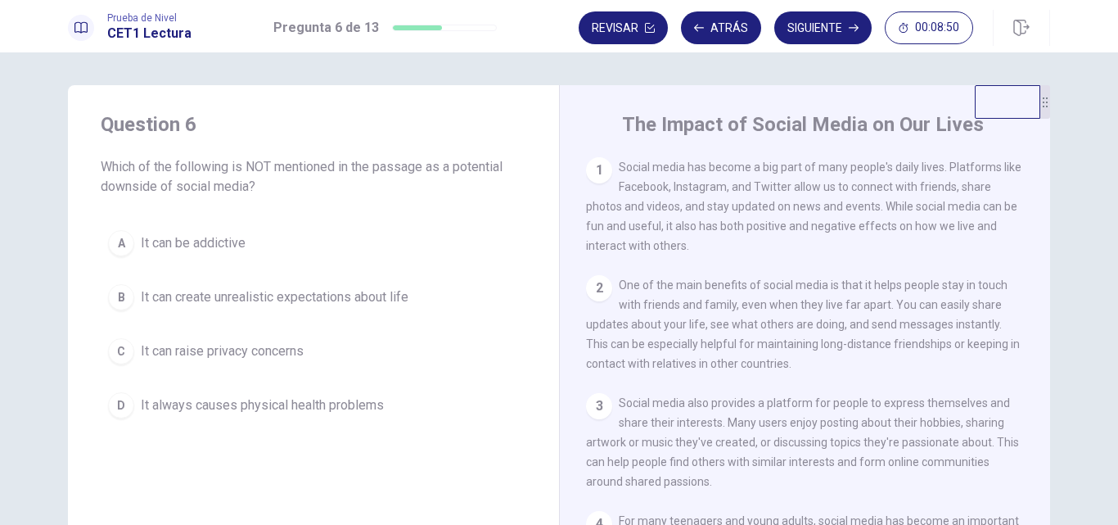
click at [133, 241] on button "A It can be addictive" at bounding box center [314, 243] width 426 height 41
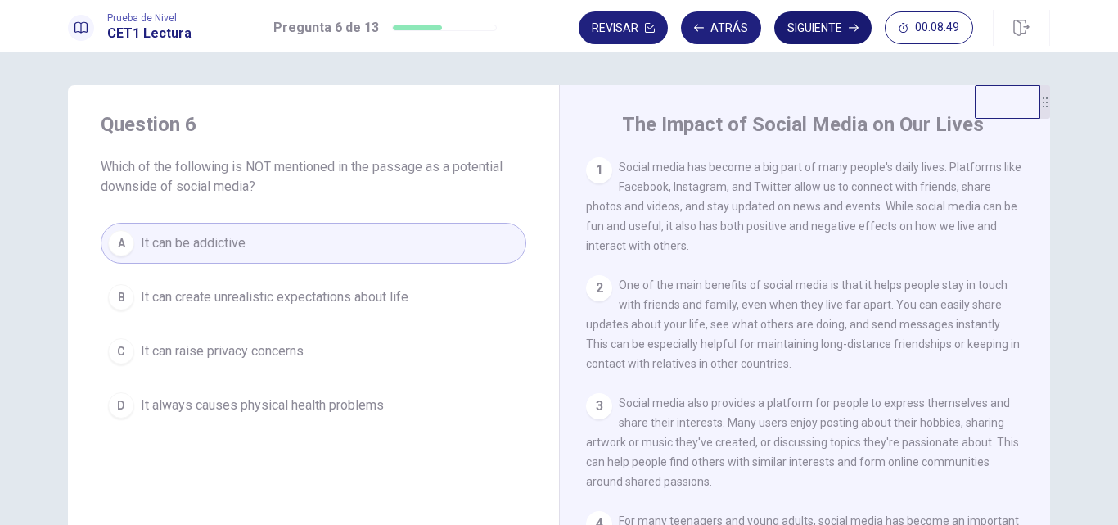
click at [850, 42] on button "Siguiente" at bounding box center [822, 27] width 97 height 33
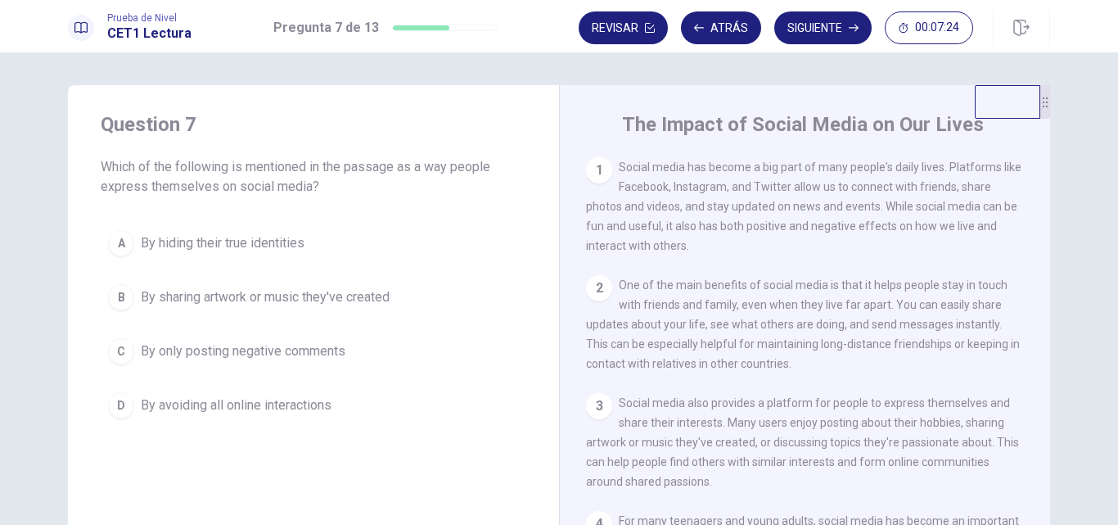
click at [126, 355] on div "C" at bounding box center [121, 351] width 26 height 26
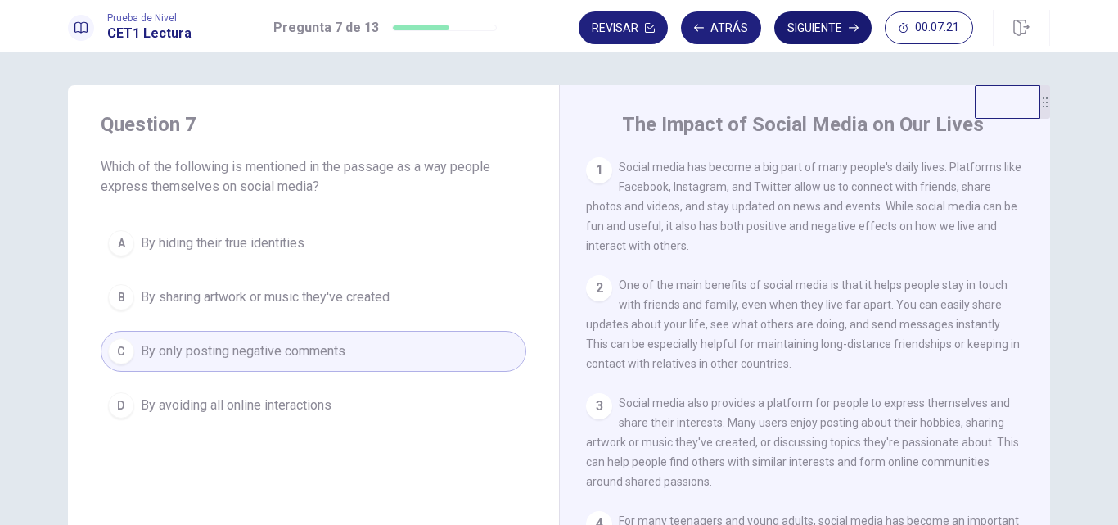
click at [851, 38] on button "Siguiente" at bounding box center [822, 27] width 97 height 33
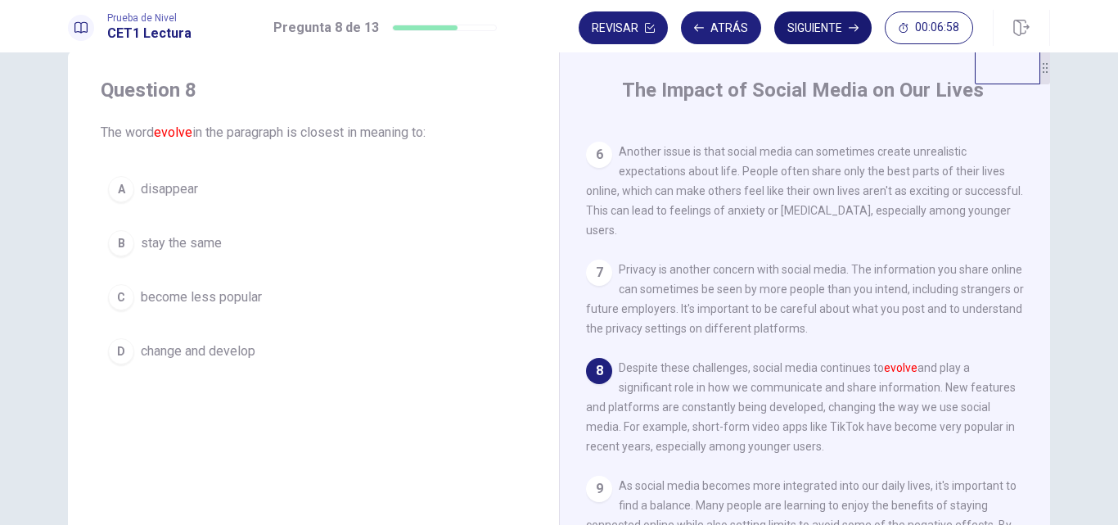
scroll to position [37, 0]
click at [133, 347] on button "D change and develop" at bounding box center [314, 348] width 426 height 41
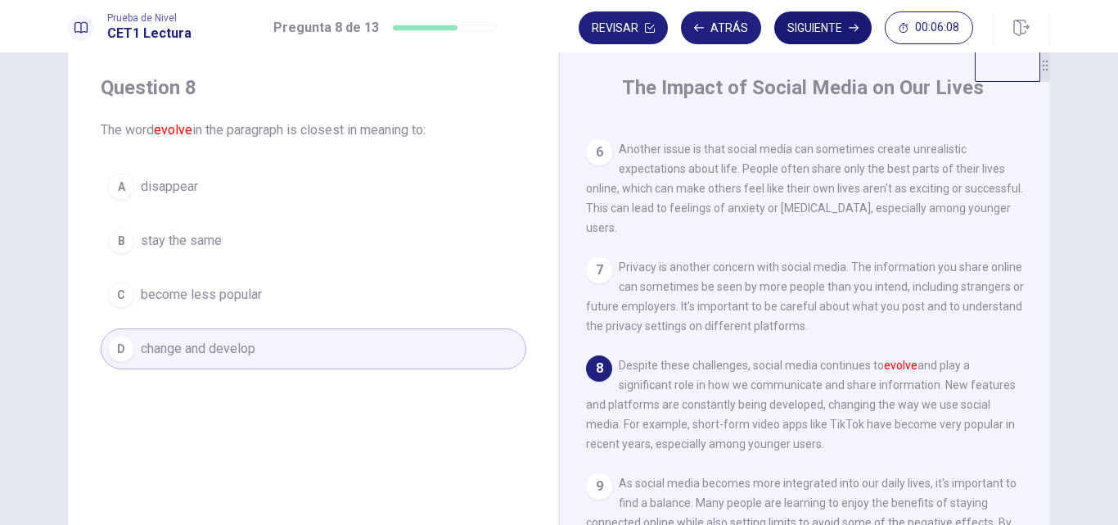
click at [854, 37] on button "Siguiente" at bounding box center [822, 27] width 97 height 33
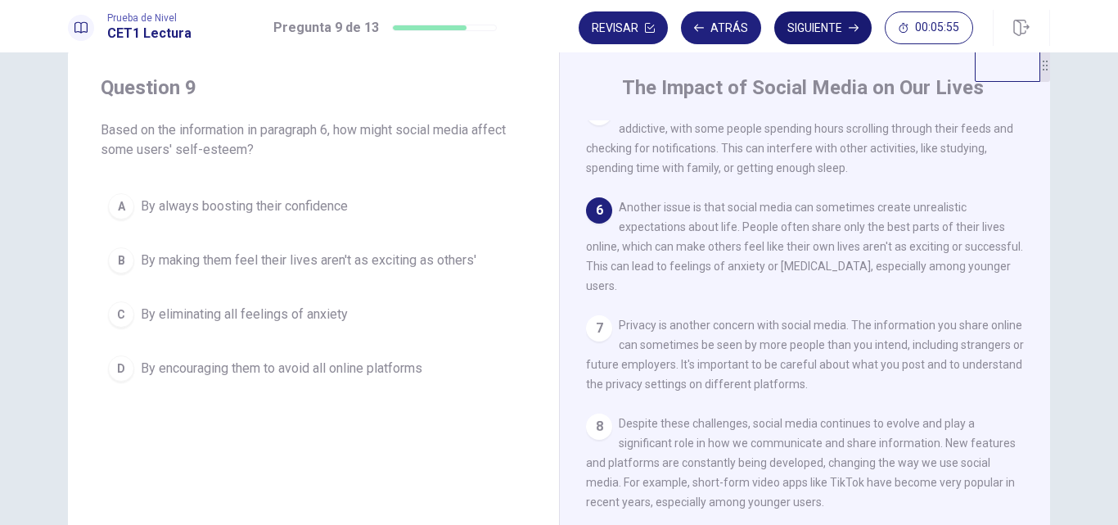
scroll to position [471, 0]
click at [115, 314] on div "C" at bounding box center [121, 314] width 26 height 26
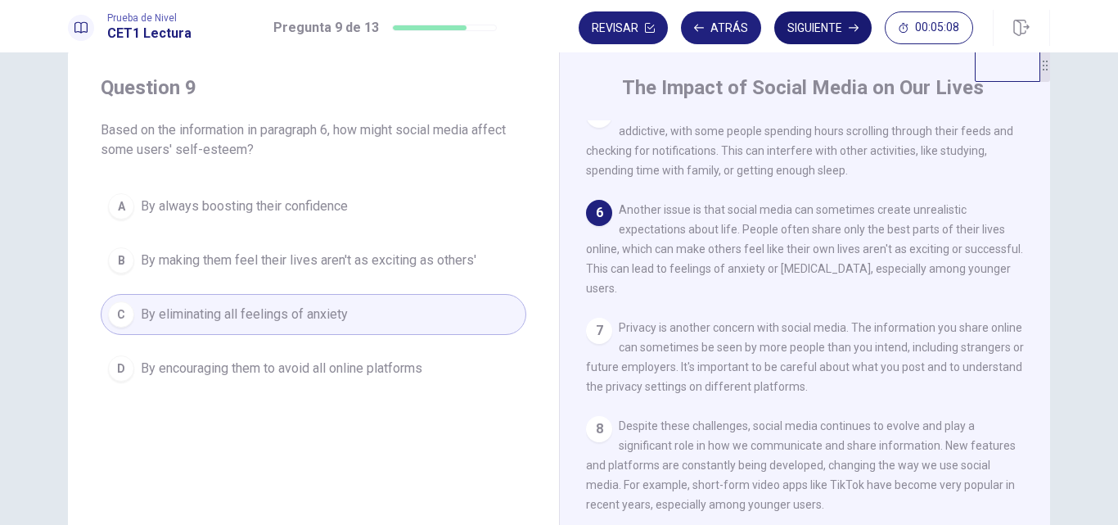
click at [856, 34] on button "Siguiente" at bounding box center [822, 27] width 97 height 33
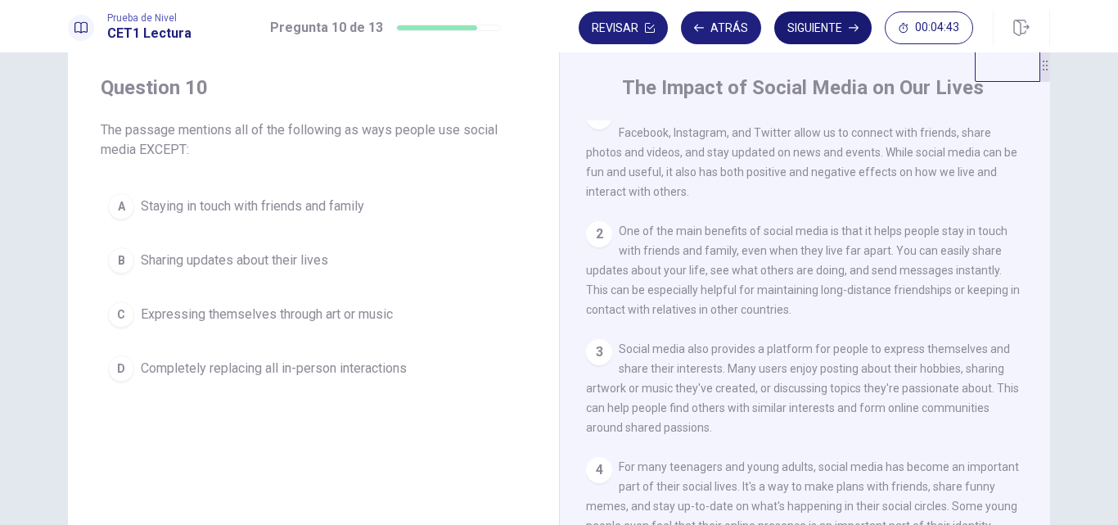
scroll to position [0, 0]
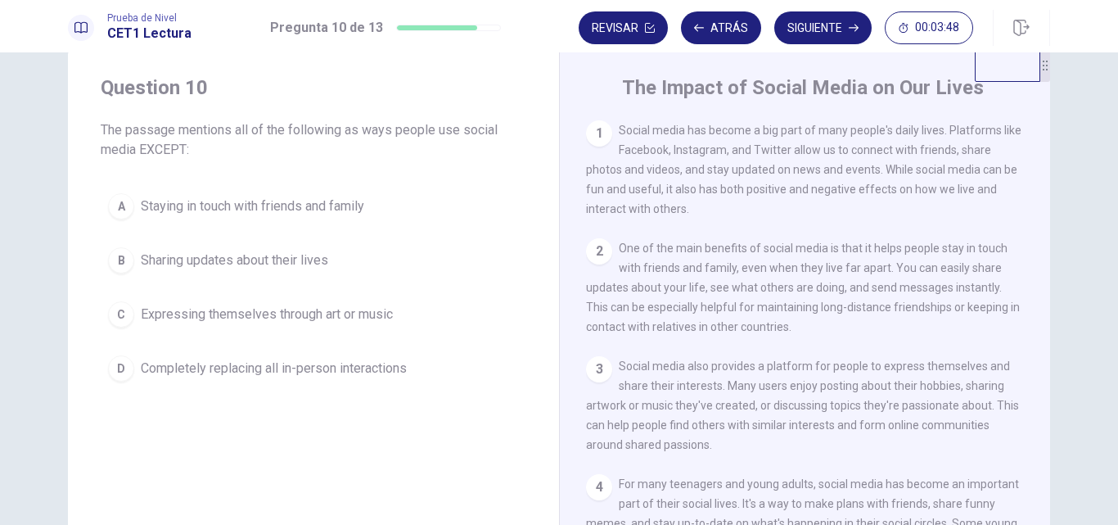
click at [141, 375] on span "Completely replacing all in-person interactions" at bounding box center [274, 369] width 266 height 20
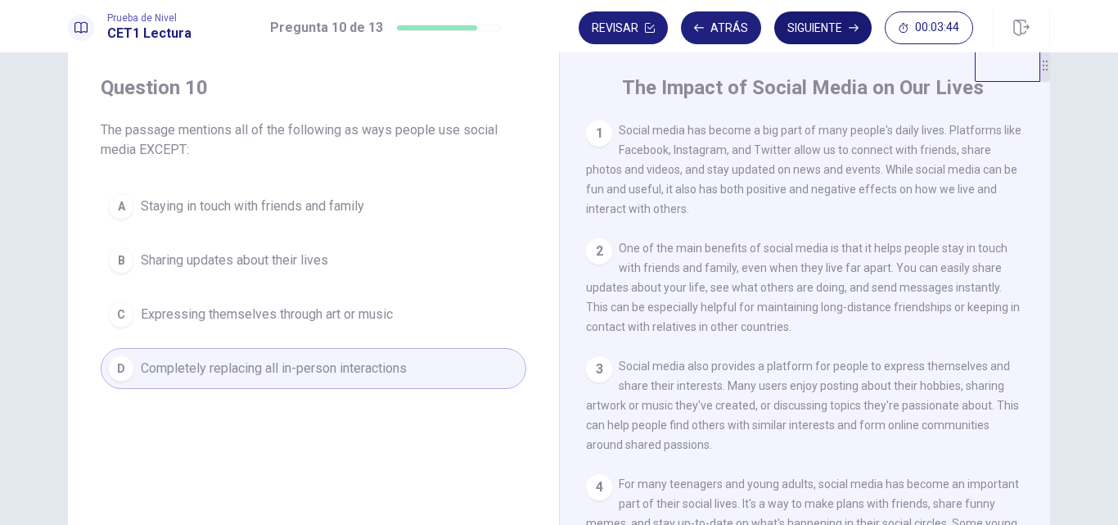
click at [859, 23] on button "Siguiente" at bounding box center [822, 27] width 97 height 33
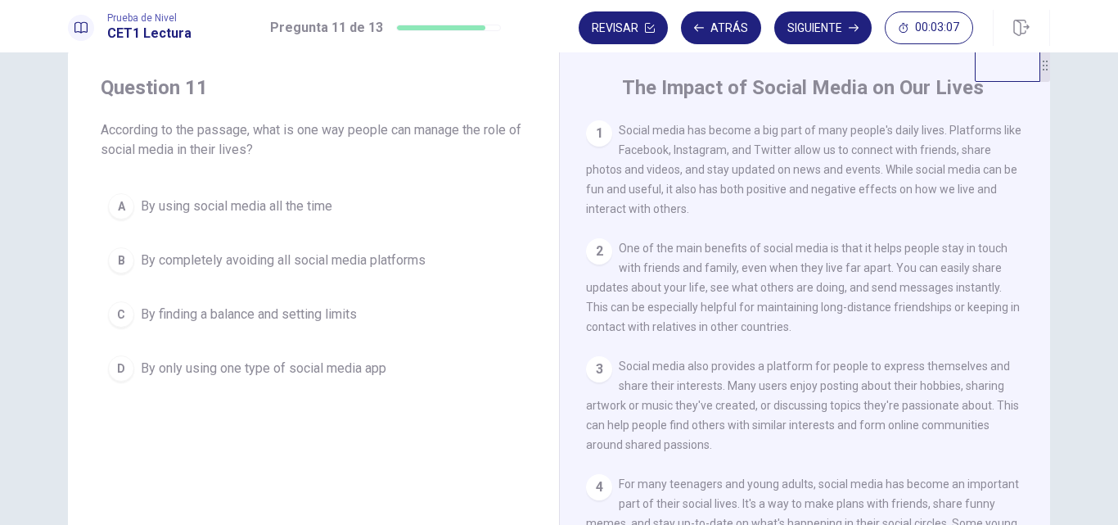
click at [128, 318] on div "C" at bounding box center [121, 314] width 26 height 26
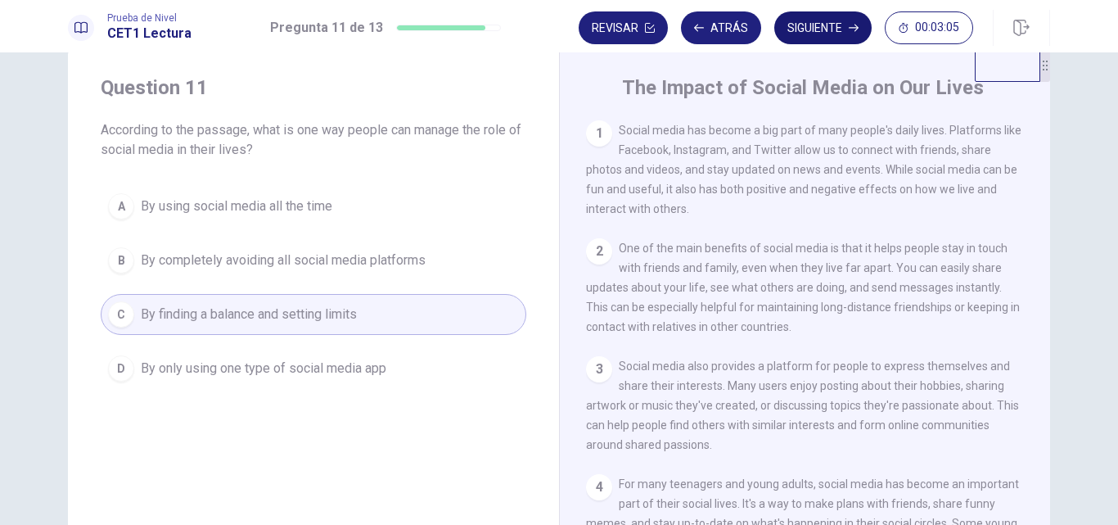
click at [853, 34] on button "Siguiente" at bounding box center [822, 27] width 97 height 33
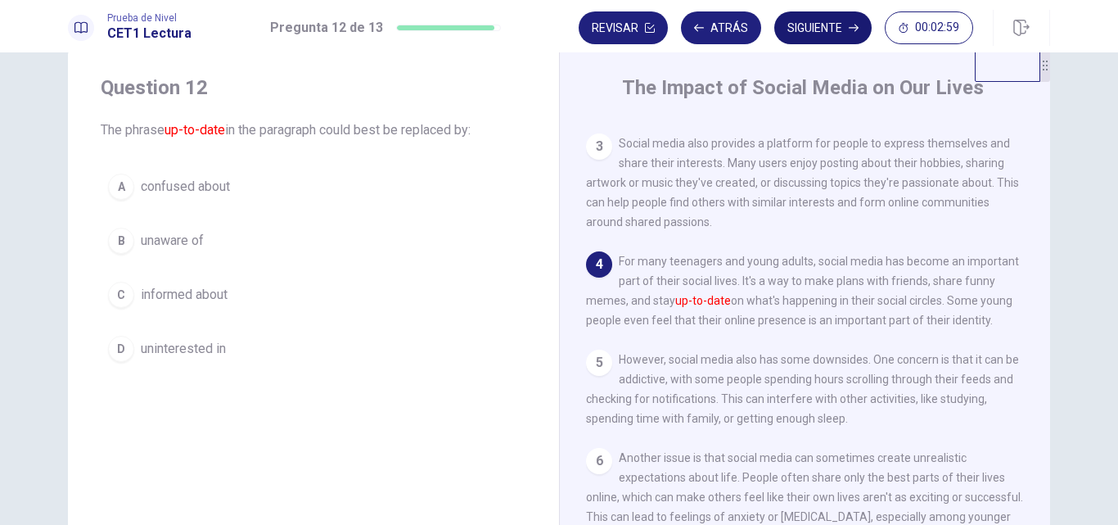
scroll to position [223, 0]
click at [129, 299] on div "C" at bounding box center [121, 295] width 26 height 26
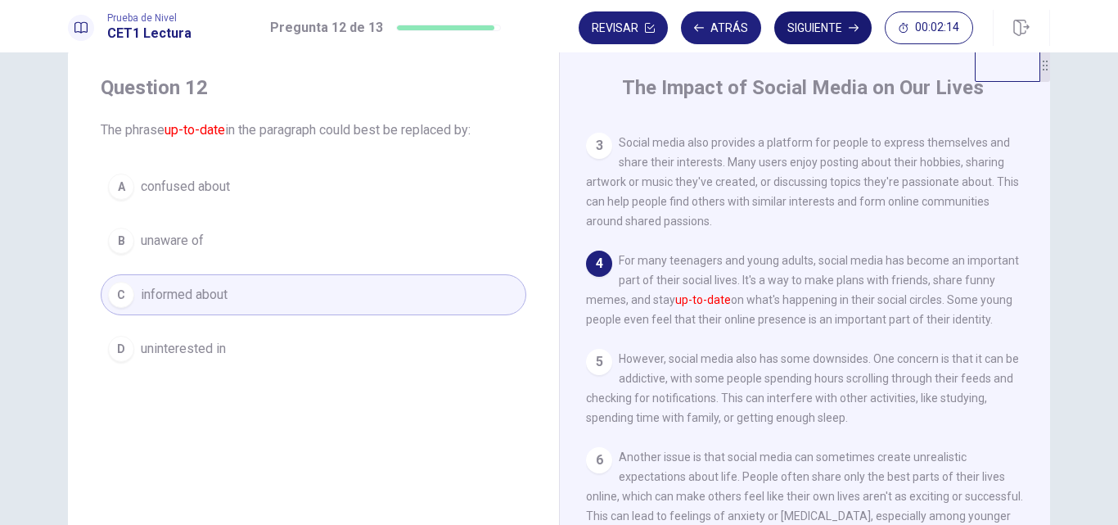
click at [833, 32] on button "Siguiente" at bounding box center [822, 27] width 97 height 33
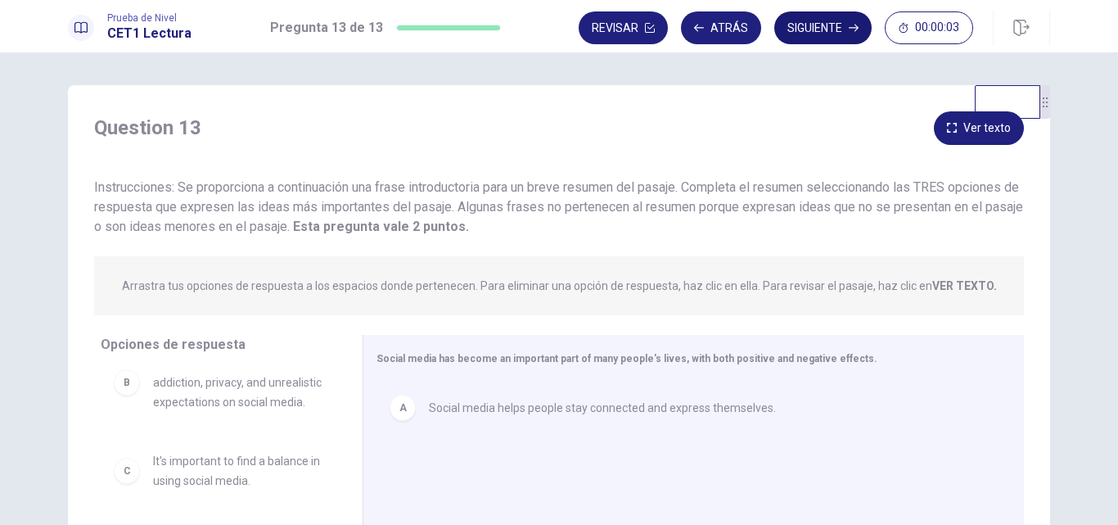
scroll to position [0, 0]
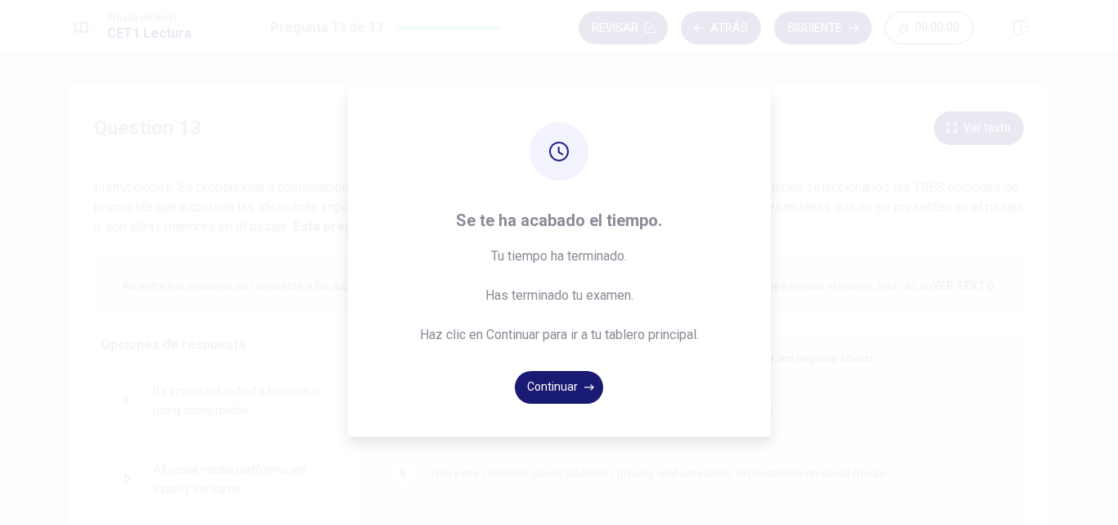
click at [587, 384] on icon "button" at bounding box center [589, 387] width 10 height 10
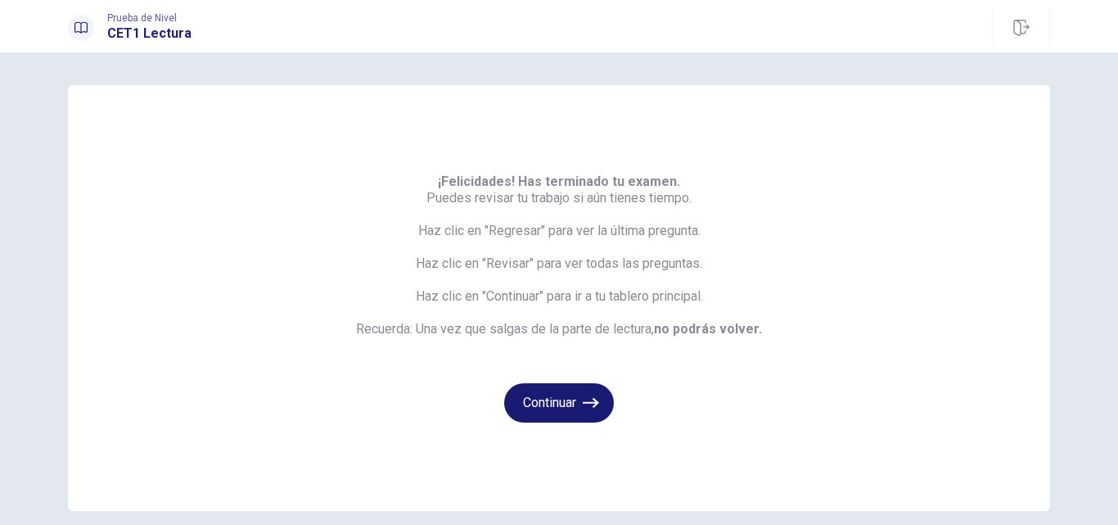
click at [577, 413] on button "Continuar" at bounding box center [559, 402] width 110 height 39
